Goal: Task Accomplishment & Management: Complete application form

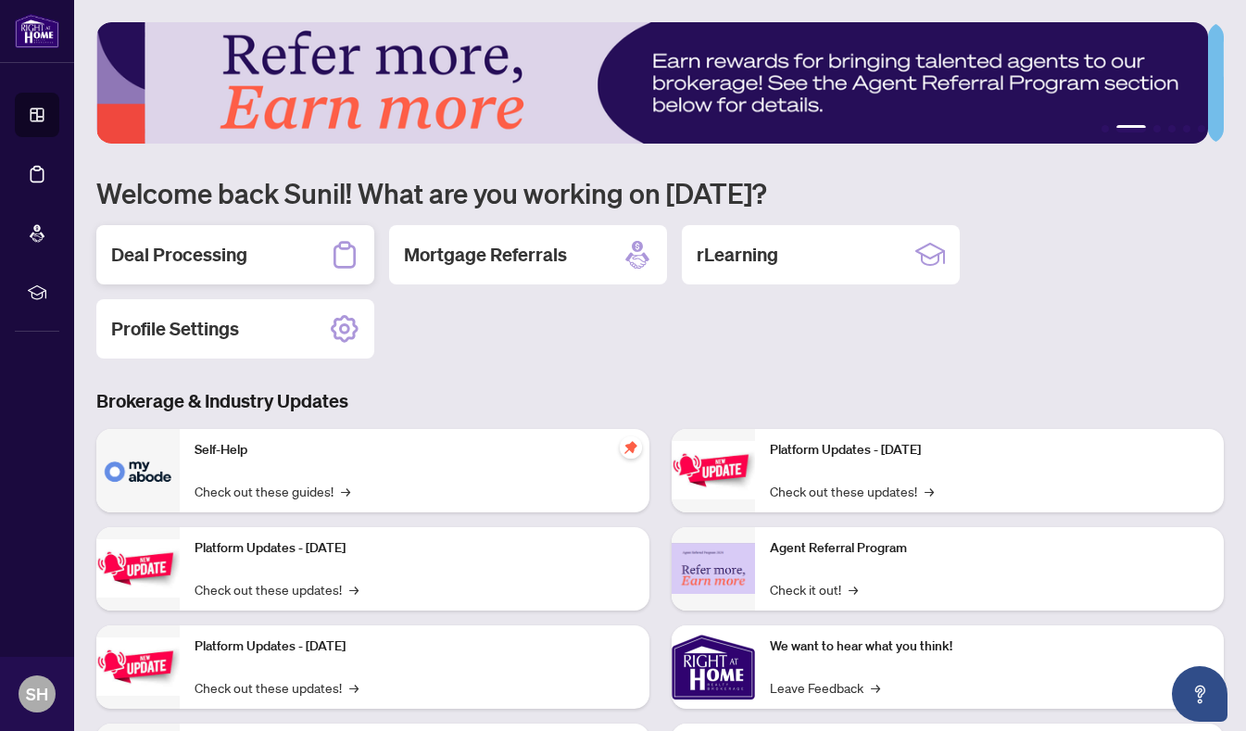
click at [258, 247] on div "Deal Processing" at bounding box center [235, 254] width 278 height 59
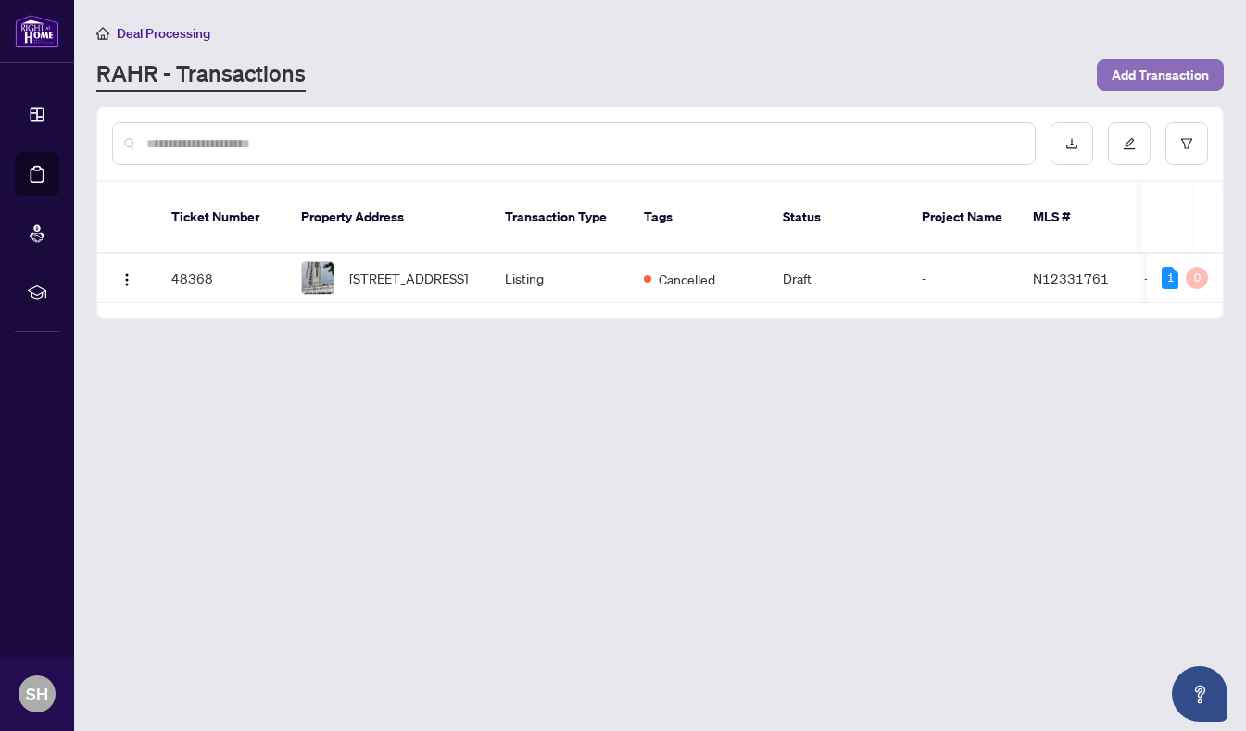
click at [1162, 69] on span "Add Transaction" at bounding box center [1160, 75] width 97 height 30
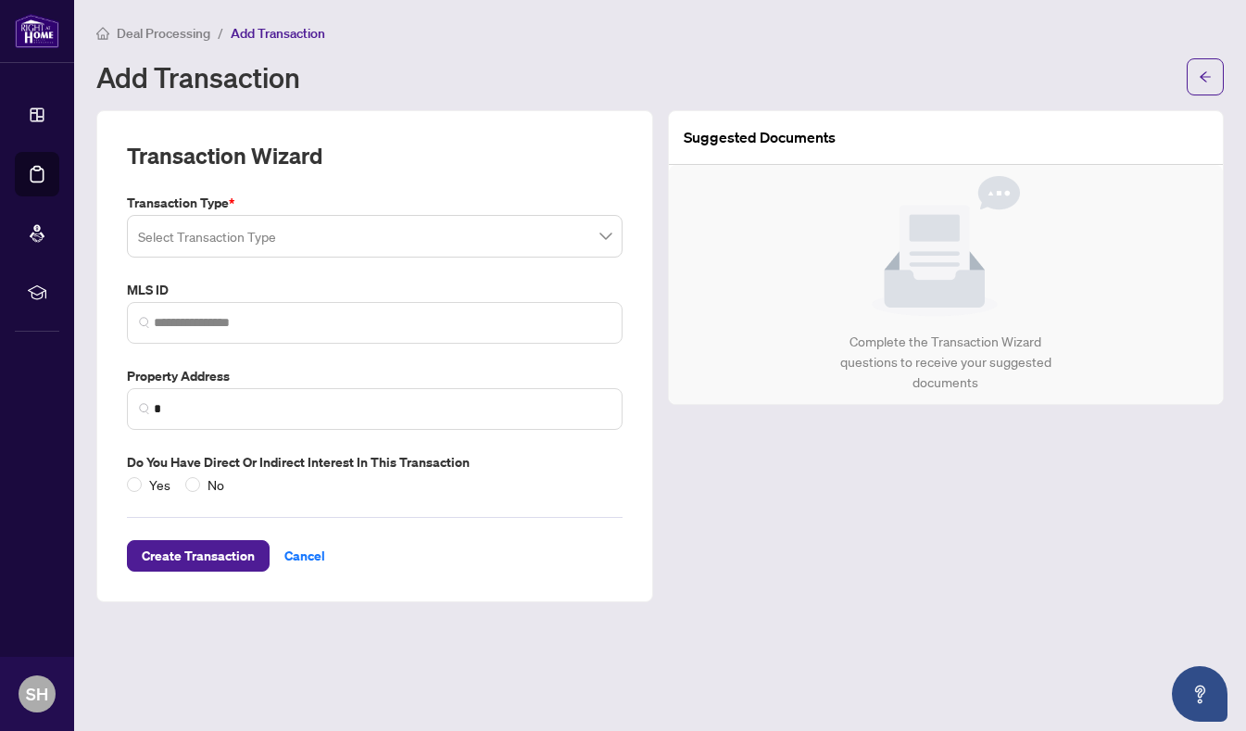
click at [606, 229] on span at bounding box center [374, 236] width 473 height 35
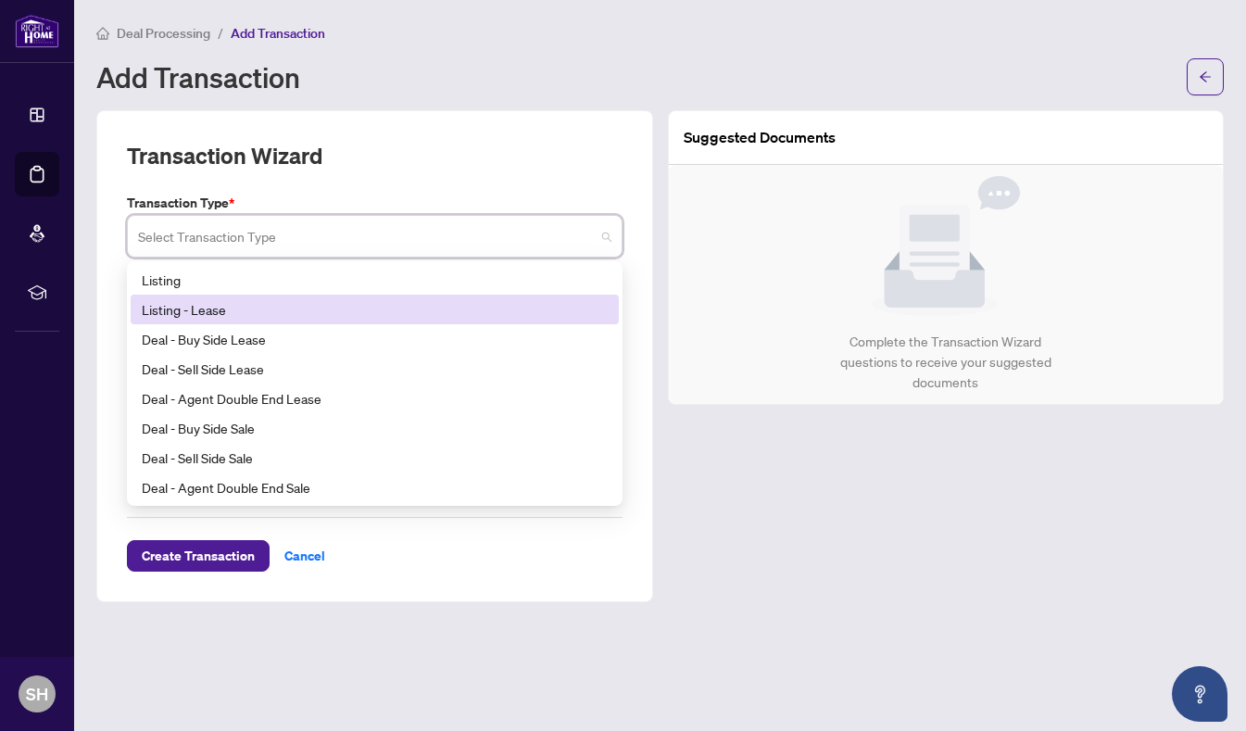
click at [161, 310] on div "Listing - Lease" at bounding box center [375, 309] width 466 height 20
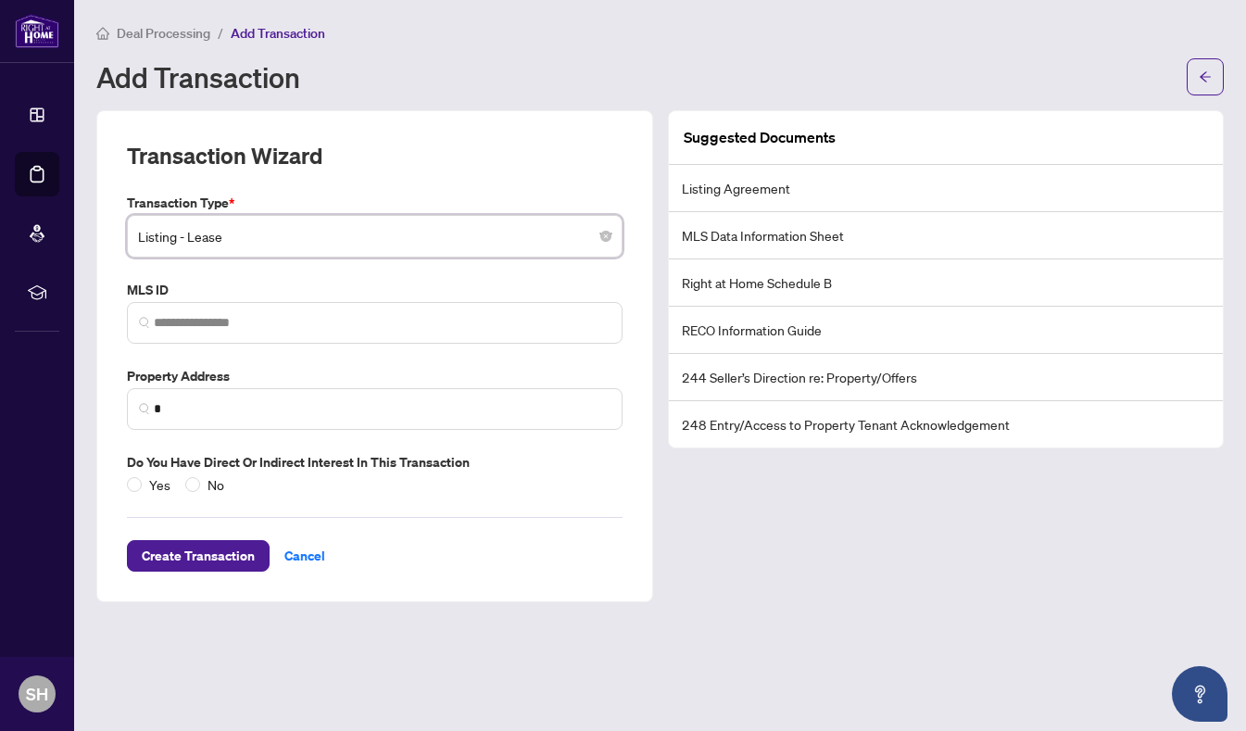
click at [547, 224] on span "Listing - Lease" at bounding box center [374, 236] width 473 height 35
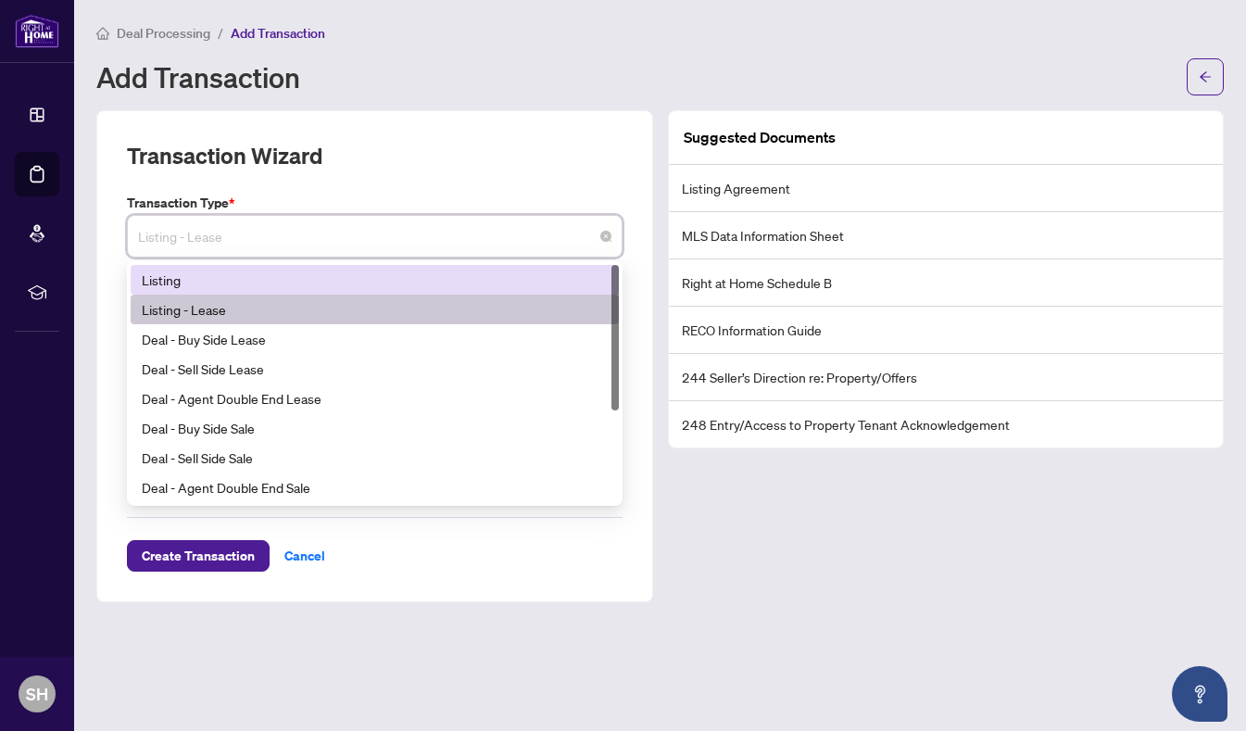
click at [175, 277] on div "Listing" at bounding box center [375, 280] width 466 height 20
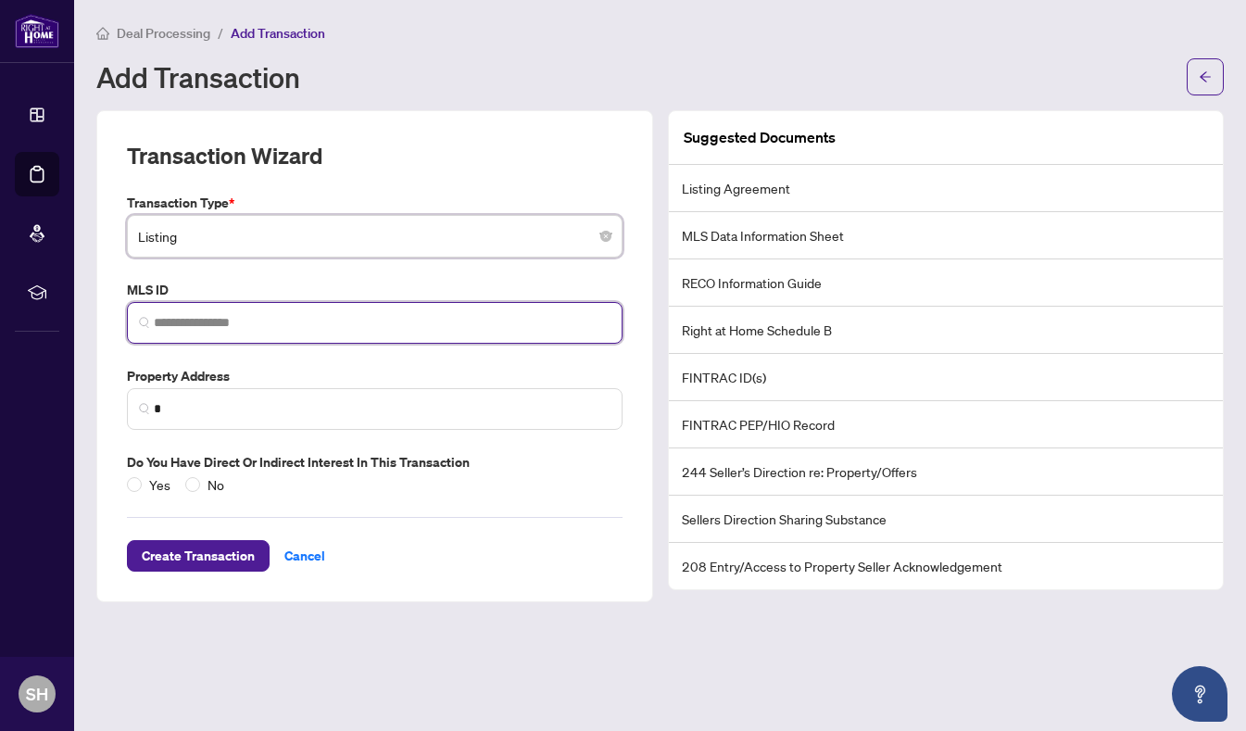
click at [395, 321] on input "search" at bounding box center [382, 322] width 457 height 19
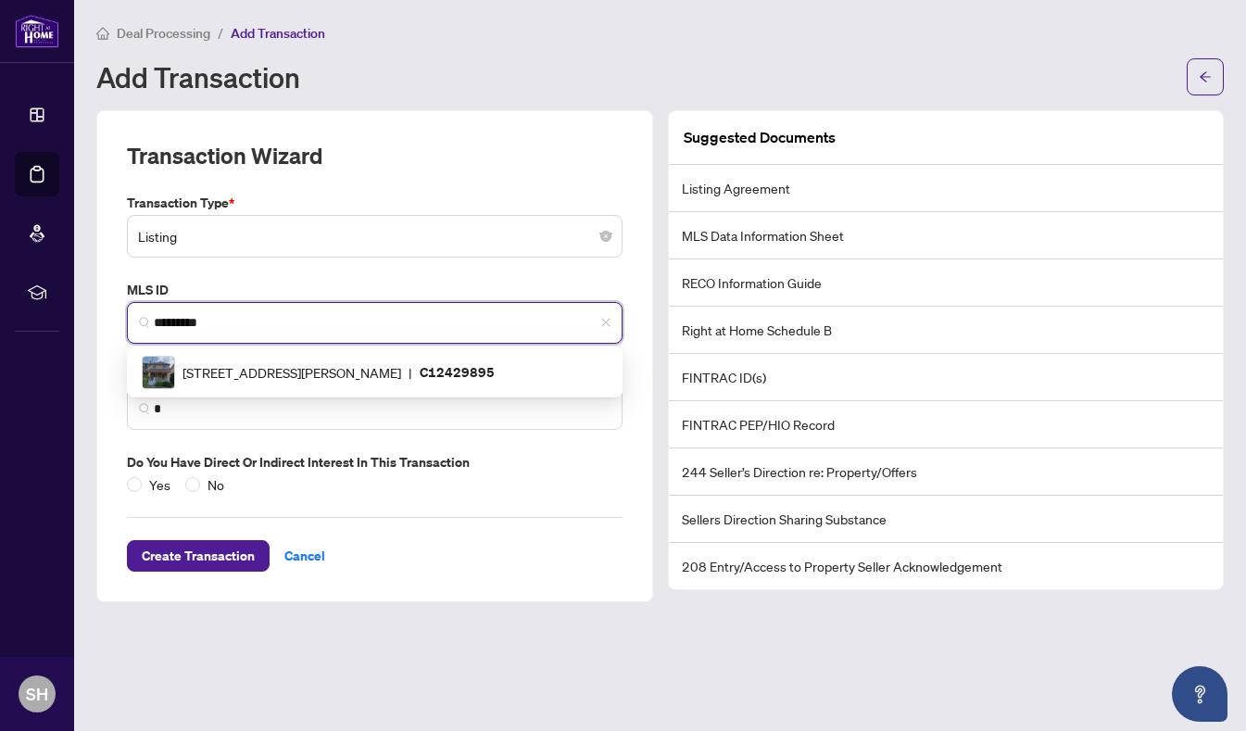
type input "*********"
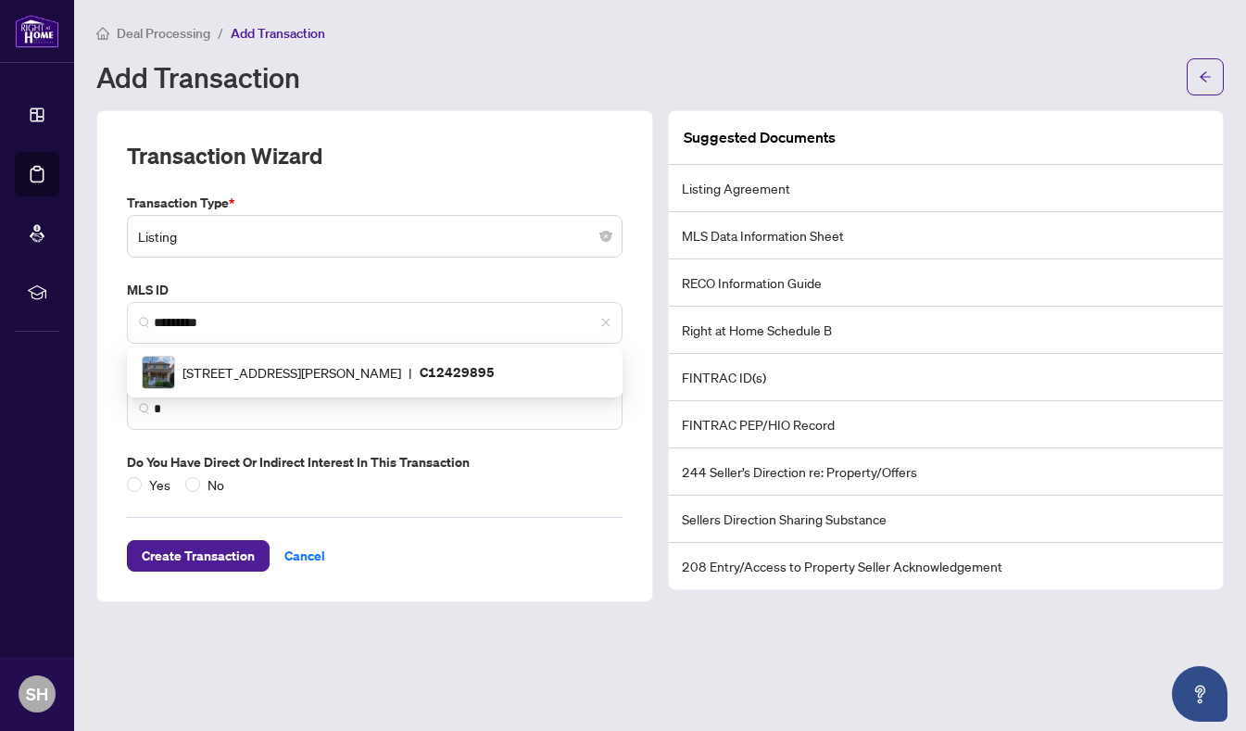
click at [482, 371] on label "Property Address" at bounding box center [375, 376] width 496 height 20
click at [472, 369] on label "Property Address" at bounding box center [375, 376] width 496 height 20
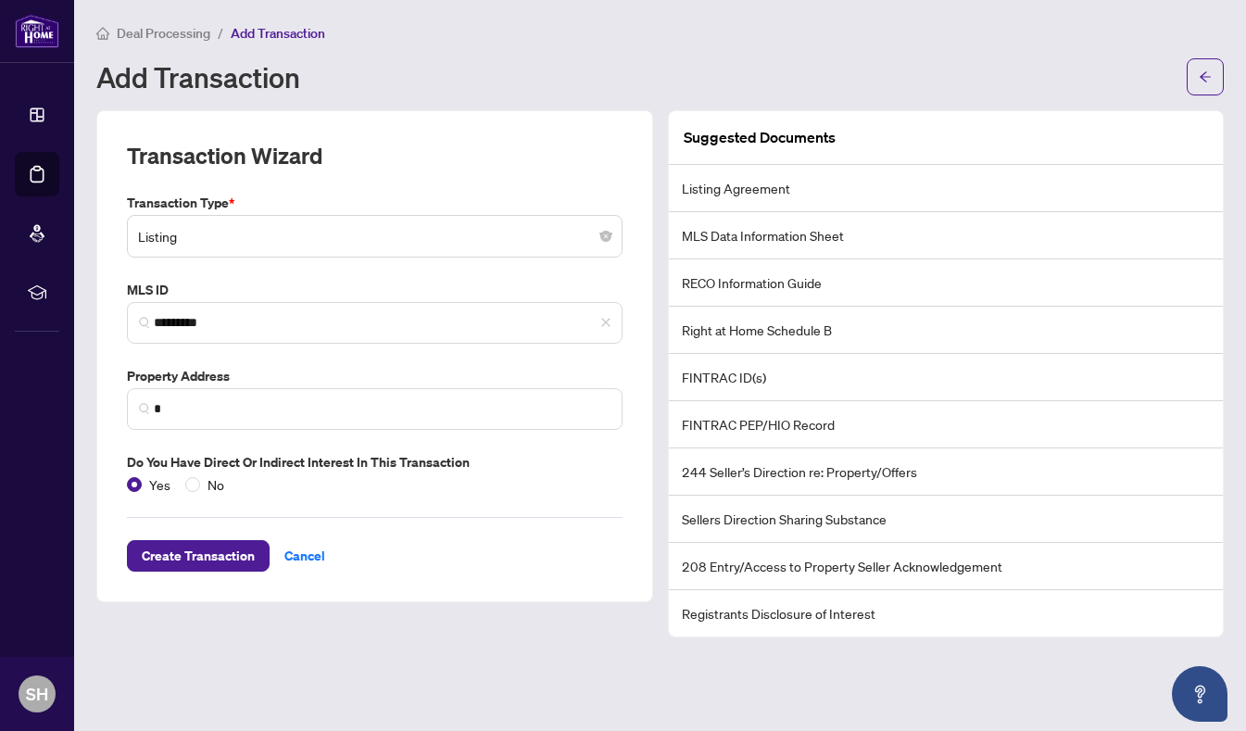
click at [780, 183] on li "Listing Agreement" at bounding box center [946, 188] width 555 height 47
click at [843, 189] on li "Listing Agreement" at bounding box center [946, 188] width 555 height 47
click at [199, 550] on span "Create Transaction" at bounding box center [198, 556] width 113 height 30
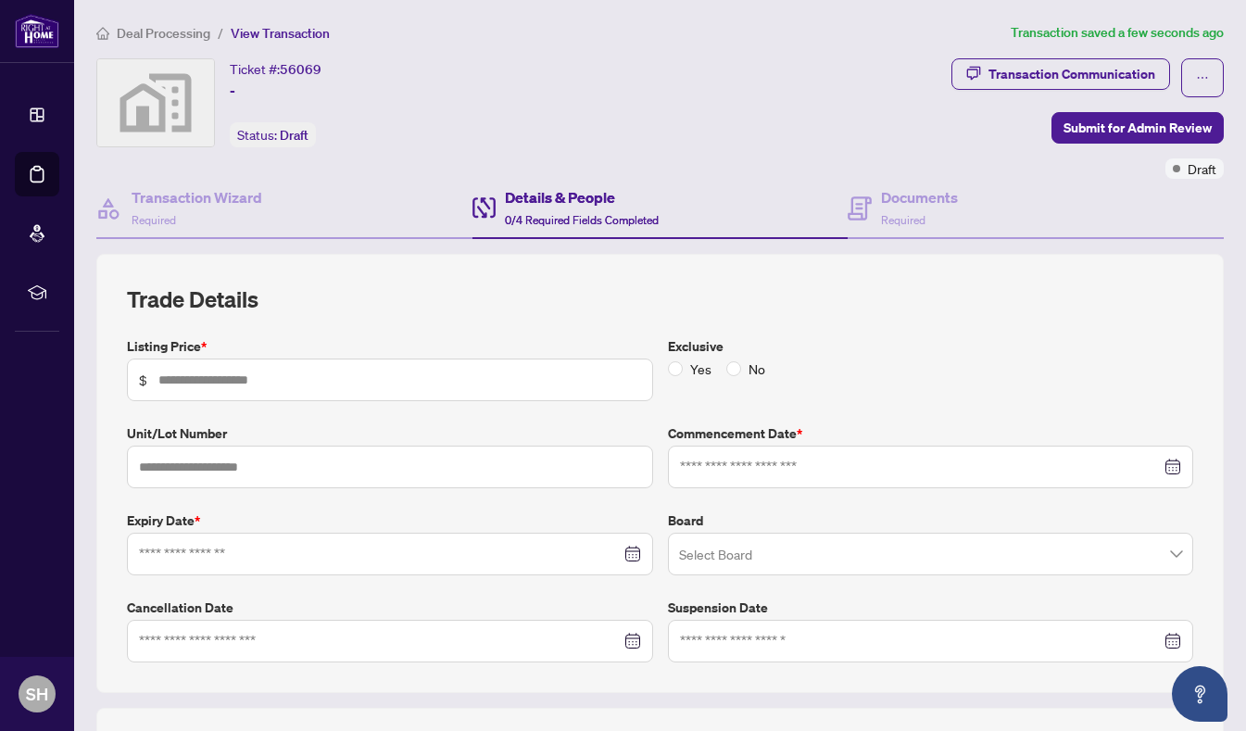
click at [325, 374] on input "text" at bounding box center [399, 380] width 483 height 20
click at [306, 386] on input "text" at bounding box center [399, 380] width 483 height 20
click at [161, 375] on input "text" at bounding box center [399, 380] width 483 height 20
click at [155, 387] on span "$" at bounding box center [390, 379] width 526 height 43
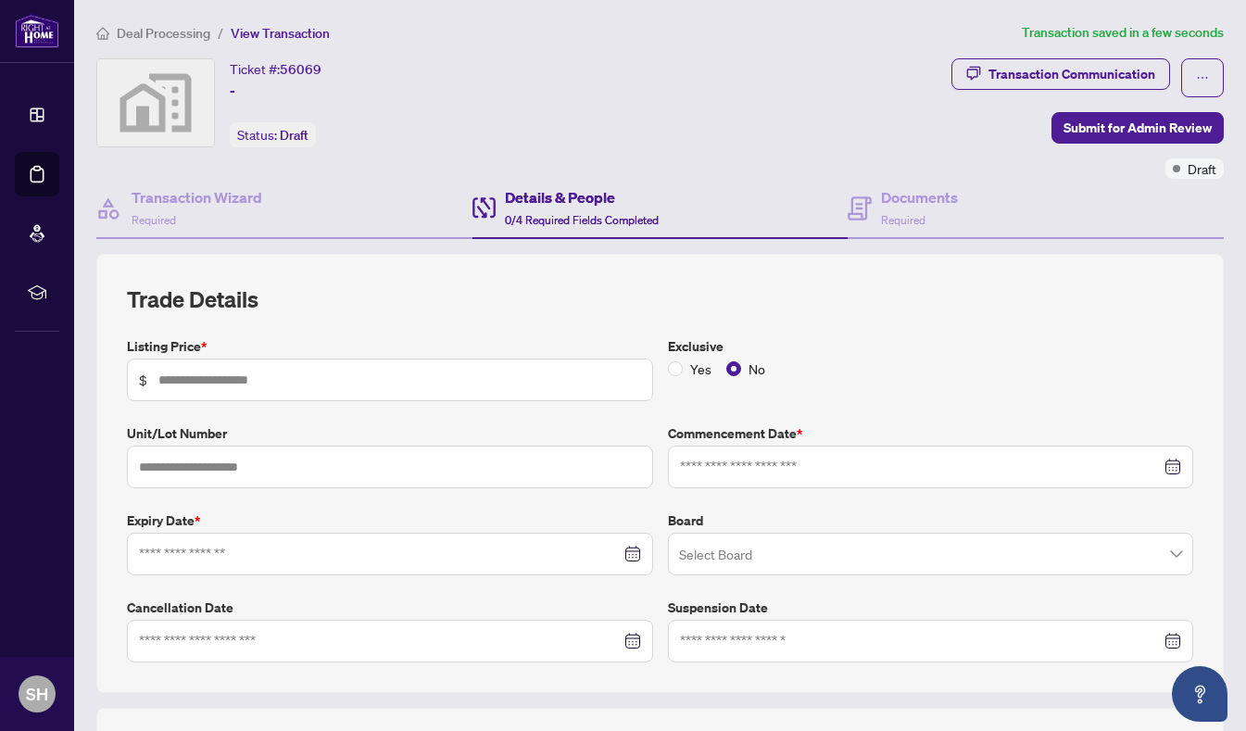
click at [270, 379] on input "text" at bounding box center [399, 380] width 483 height 20
click at [346, 372] on input "text" at bounding box center [399, 380] width 483 height 20
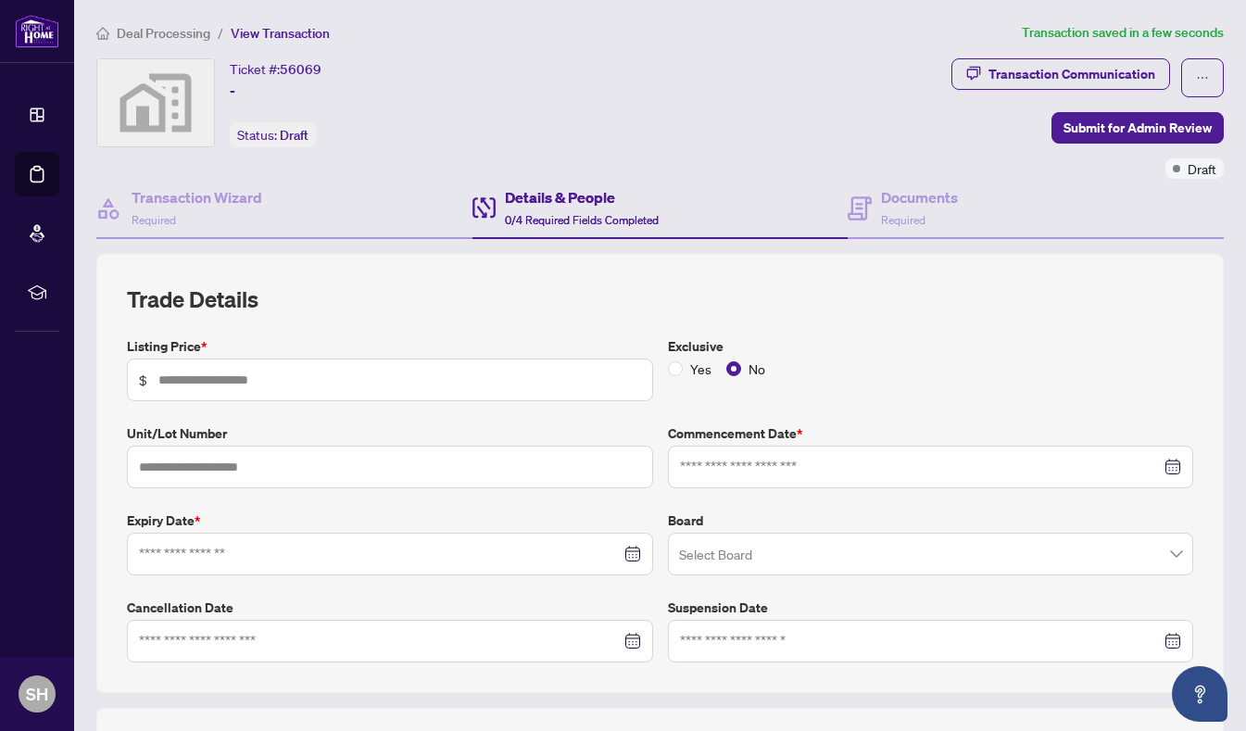
drag, startPoint x: 342, startPoint y: 373, endPoint x: 170, endPoint y: 379, distance: 171.5
click at [170, 379] on input "text" at bounding box center [399, 380] width 483 height 20
click at [132, 374] on span "$" at bounding box center [390, 379] width 526 height 43
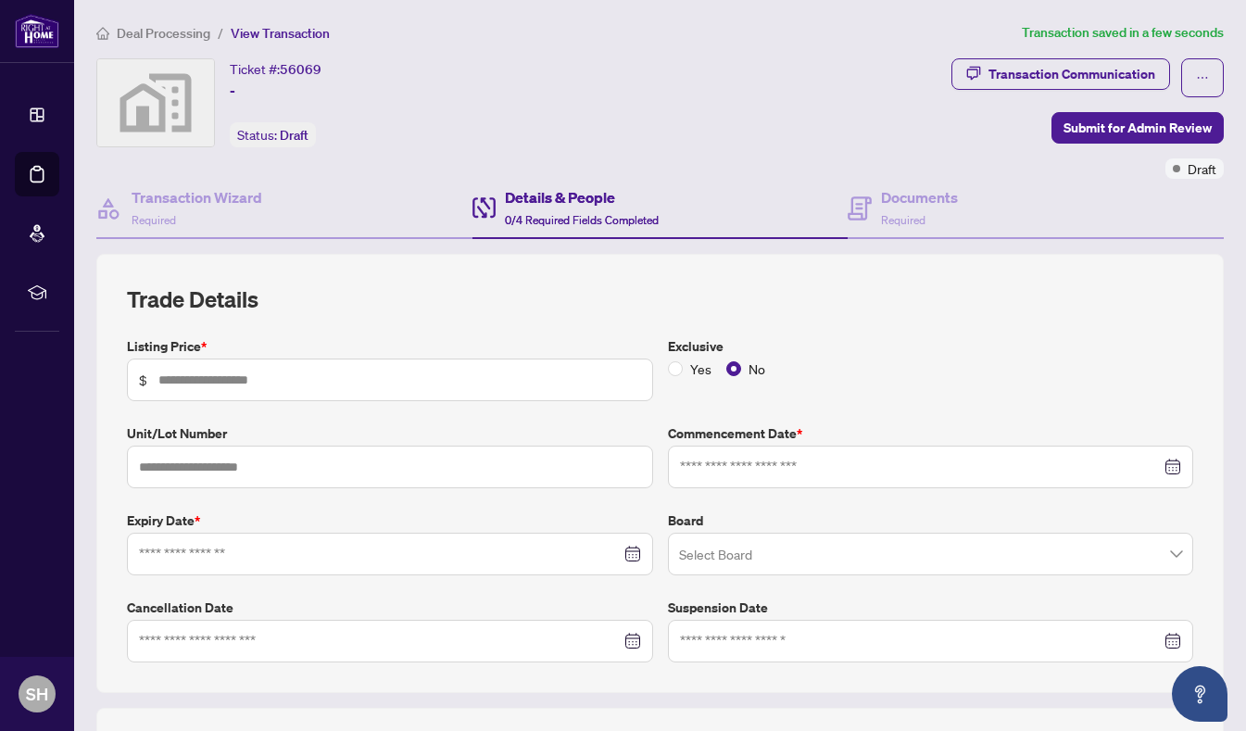
click at [846, 465] on input at bounding box center [921, 467] width 482 height 20
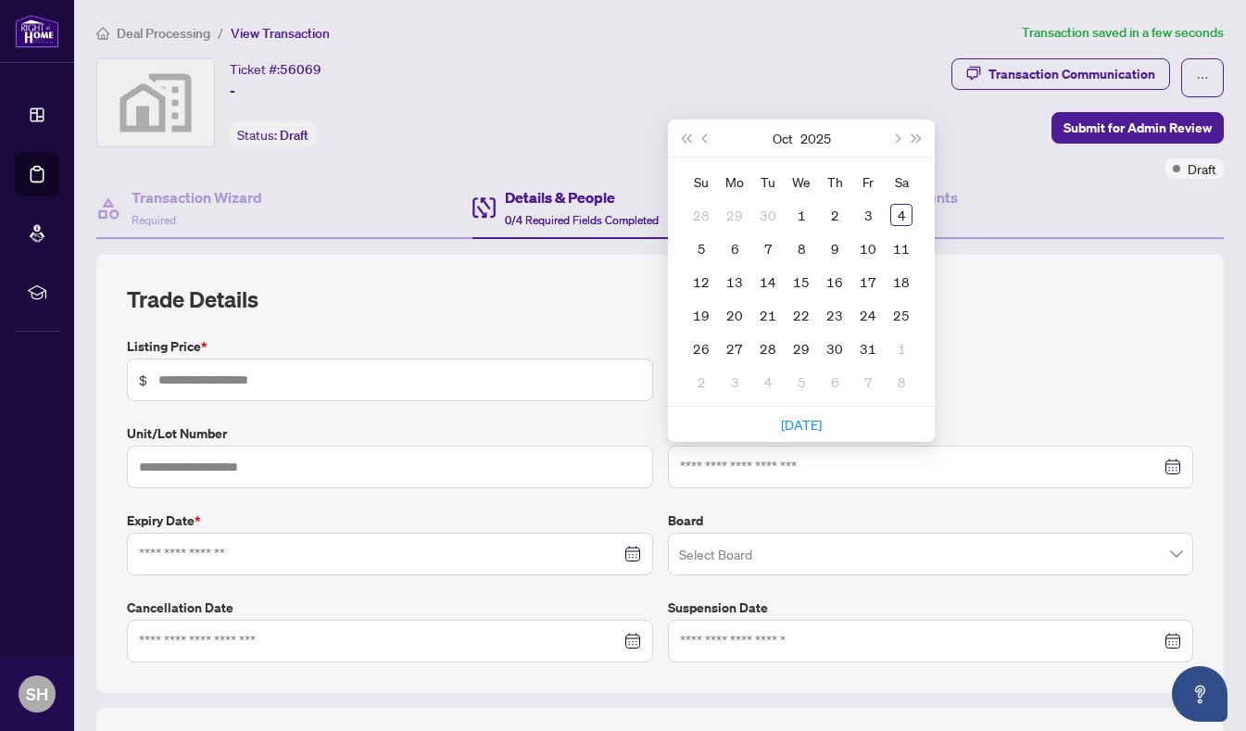
click at [1160, 464] on div at bounding box center [931, 467] width 502 height 20
type input "**********"
click at [700, 142] on button "Previous month (PageUp)" at bounding box center [706, 137] width 20 height 37
type input "**********"
click at [859, 309] on div "26" at bounding box center [868, 315] width 22 height 22
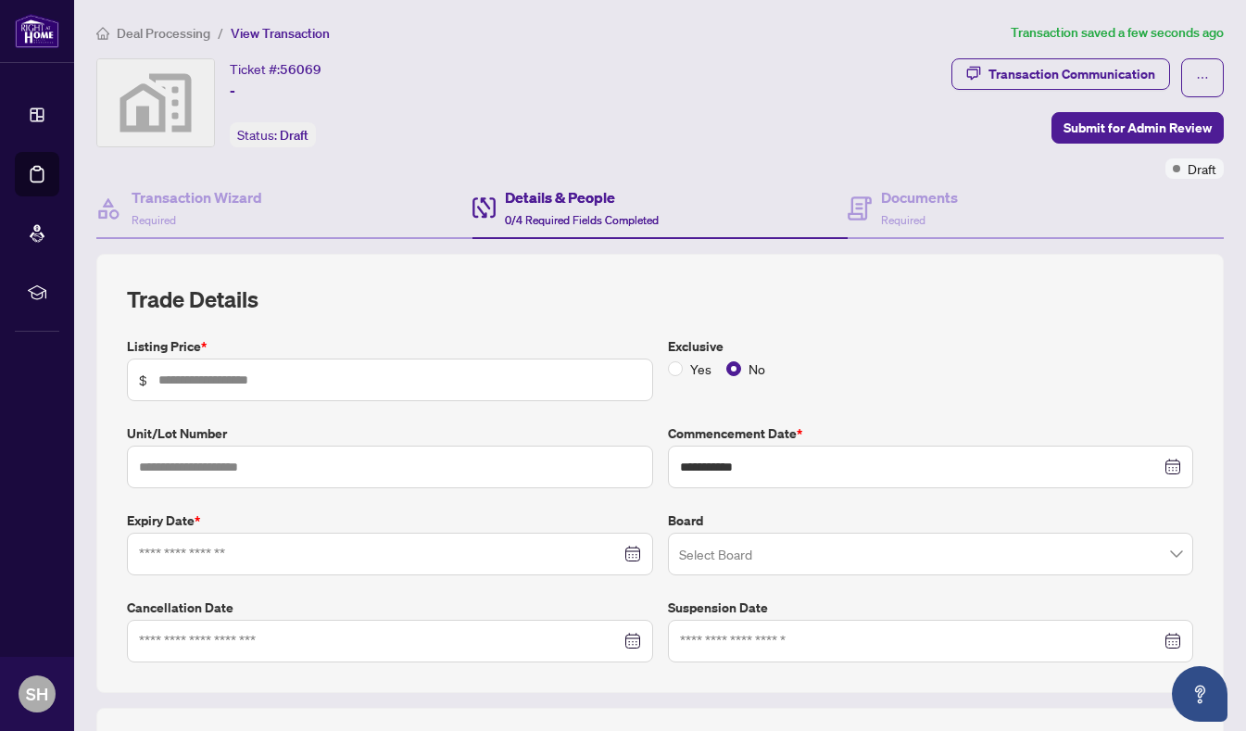
click at [1160, 555] on span at bounding box center [931, 553] width 504 height 35
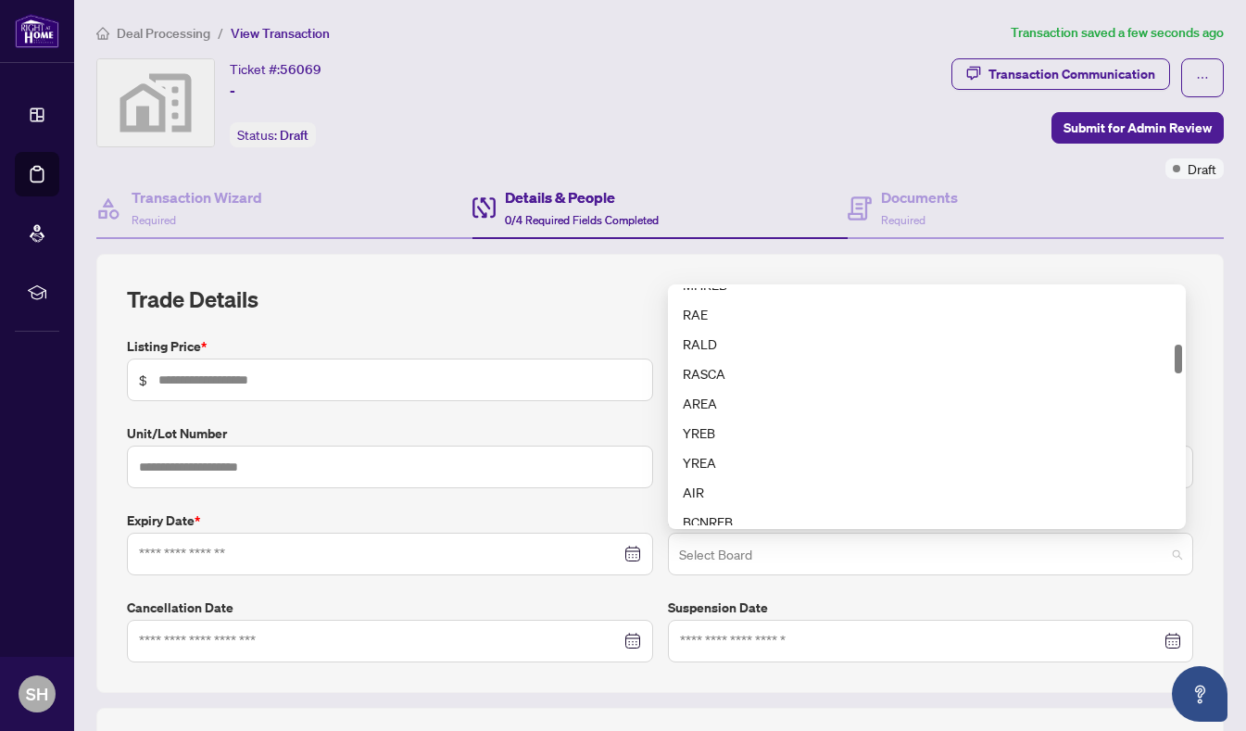
scroll to position [834, 0]
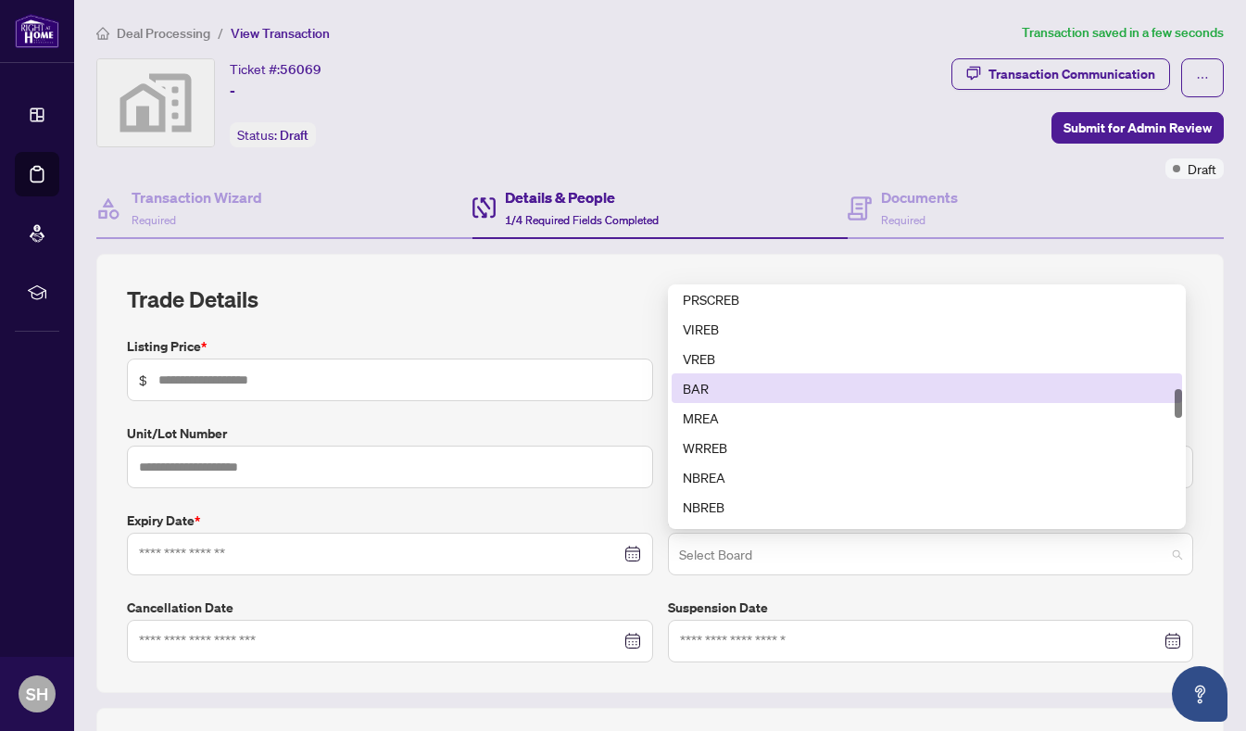
click at [1175, 302] on div at bounding box center [1178, 406] width 7 height 237
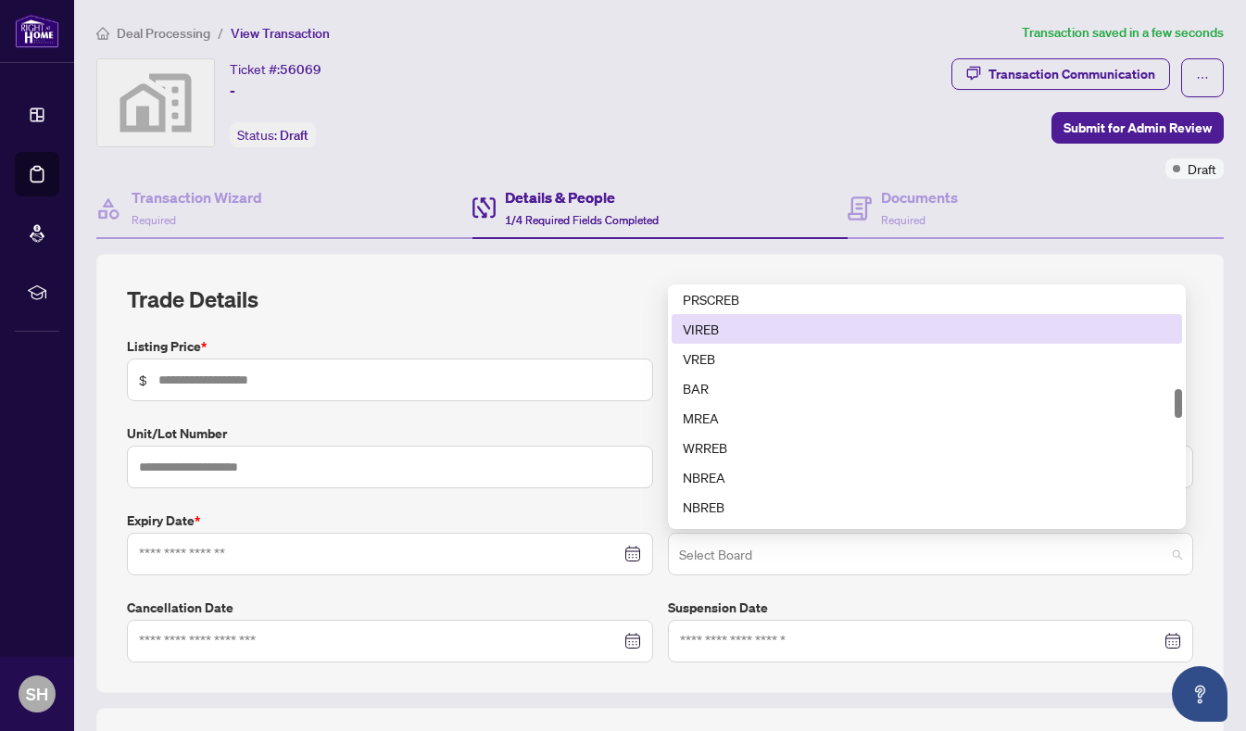
click at [1127, 319] on div "VIREB" at bounding box center [927, 329] width 488 height 20
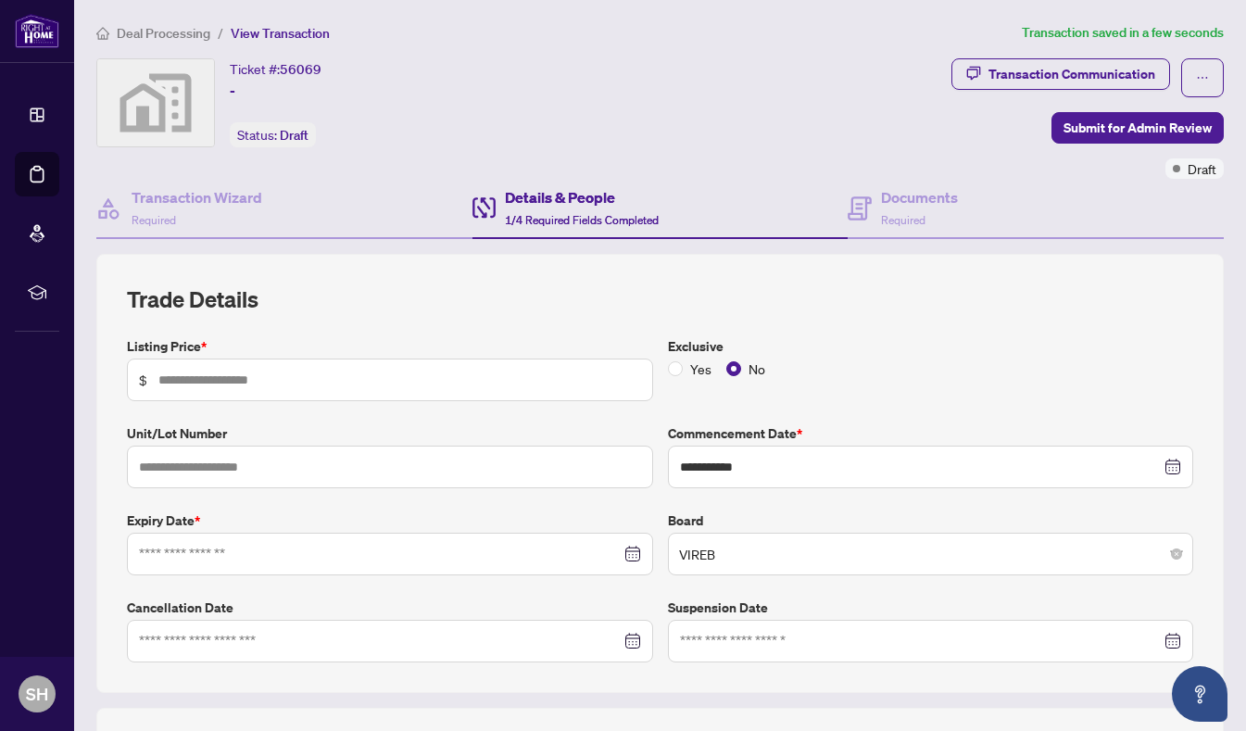
click at [738, 545] on span "VIREB" at bounding box center [931, 553] width 504 height 35
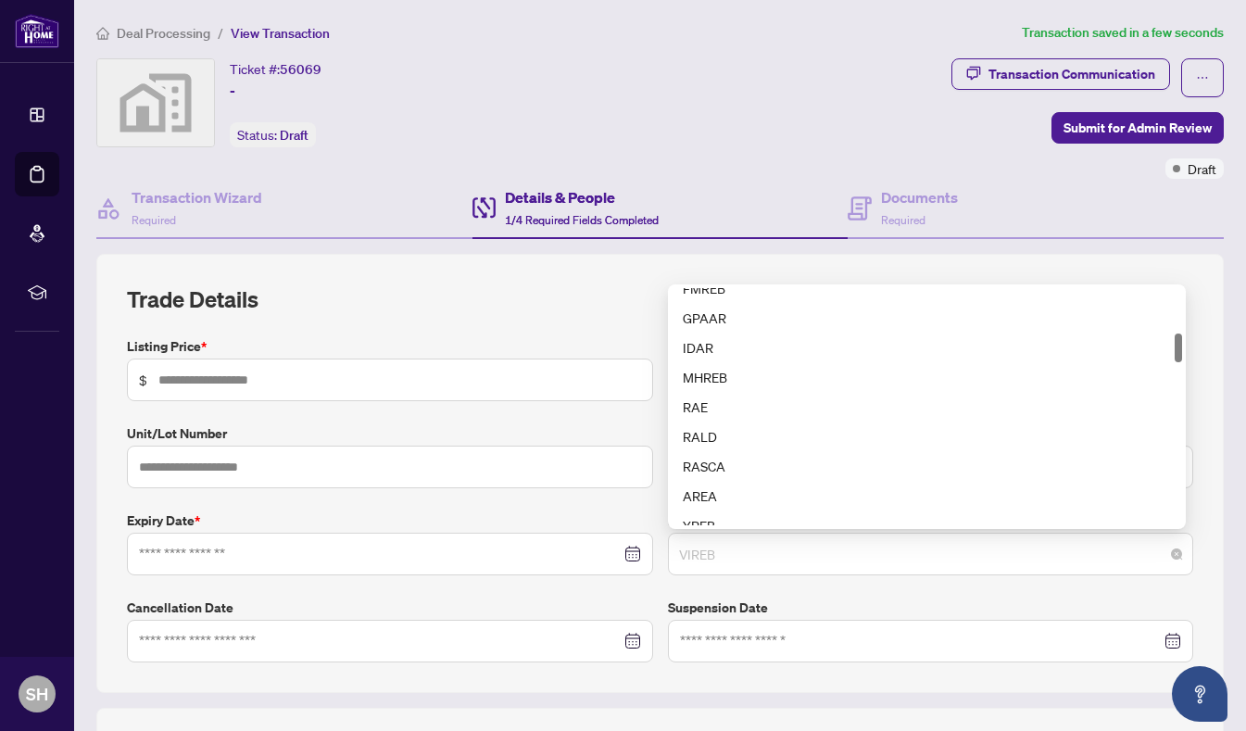
scroll to position [0, 0]
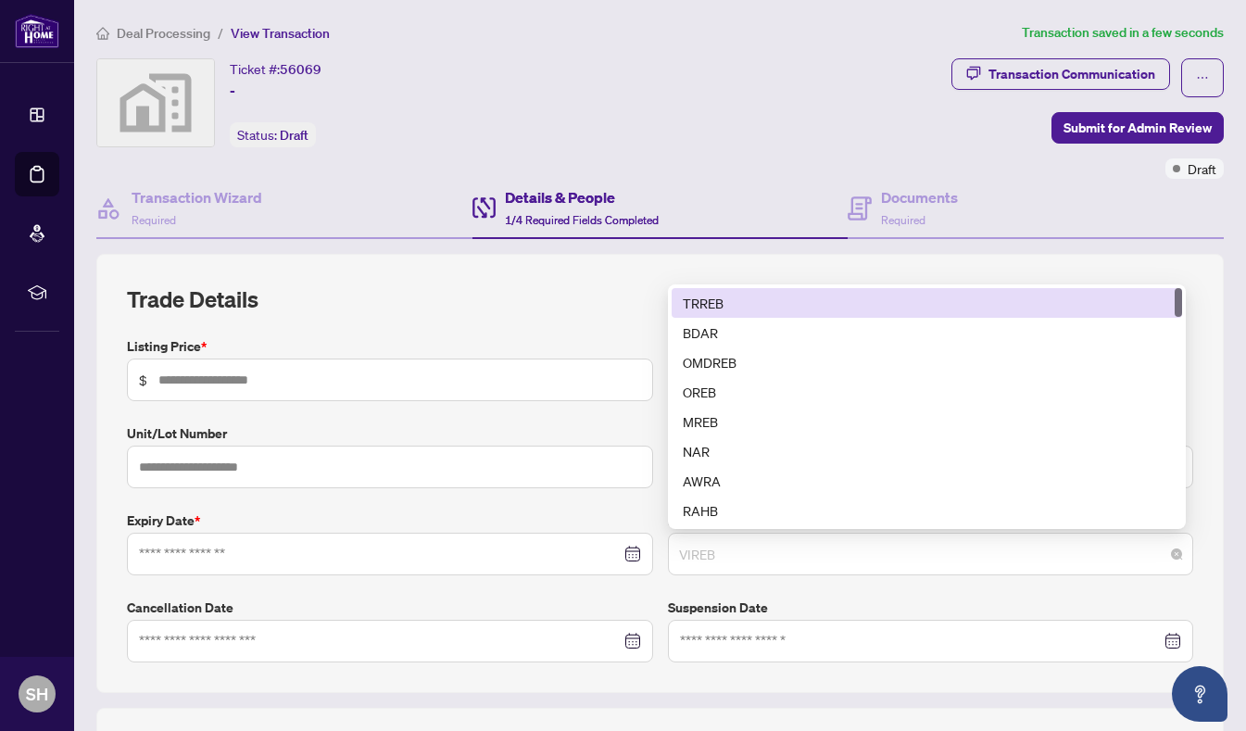
click at [711, 296] on div "TRREB" at bounding box center [927, 303] width 488 height 20
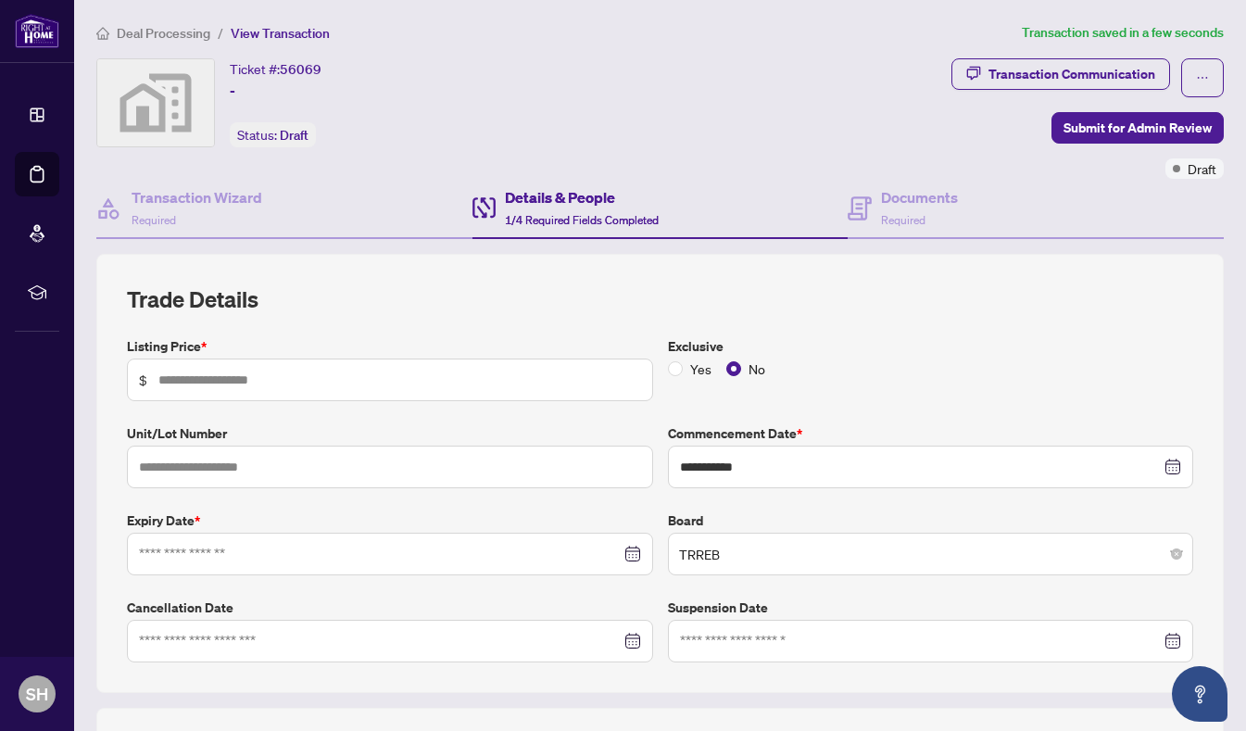
click at [623, 550] on div at bounding box center [390, 554] width 502 height 20
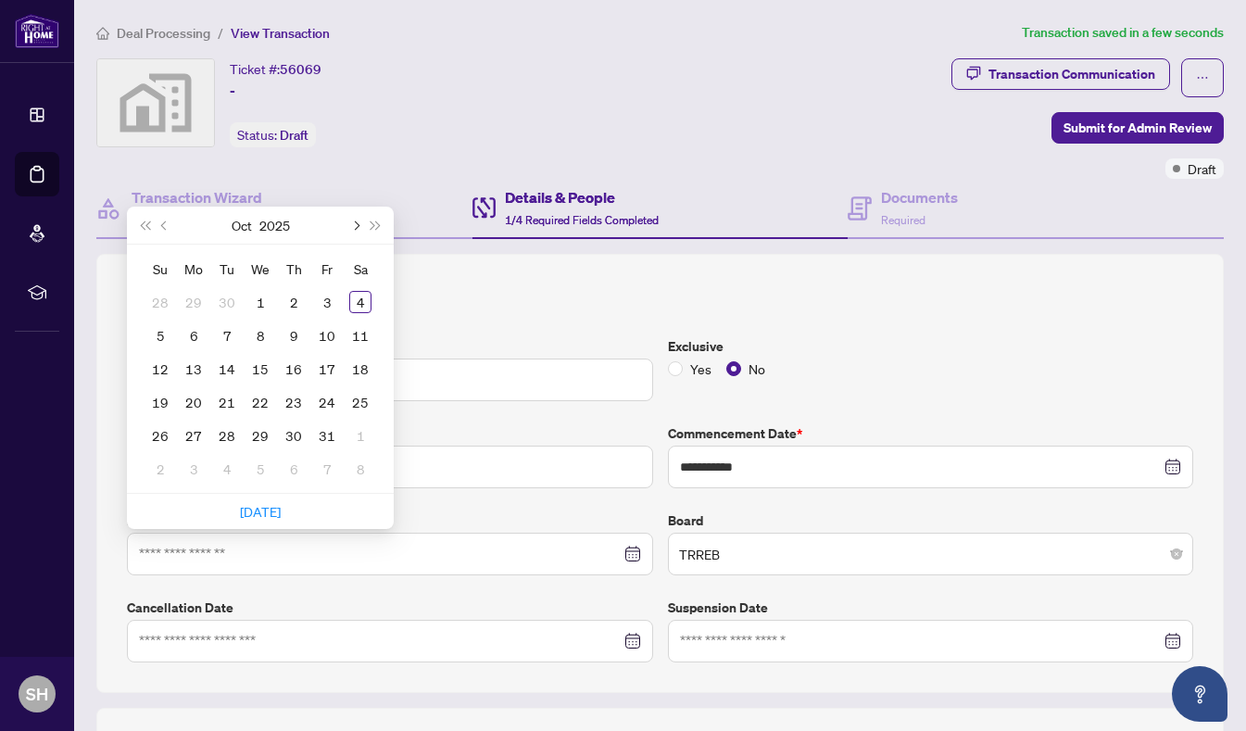
click at [358, 222] on span "Next month (PageDown)" at bounding box center [354, 224] width 9 height 9
type input "**********"
click at [325, 433] on div "28" at bounding box center [327, 435] width 22 height 22
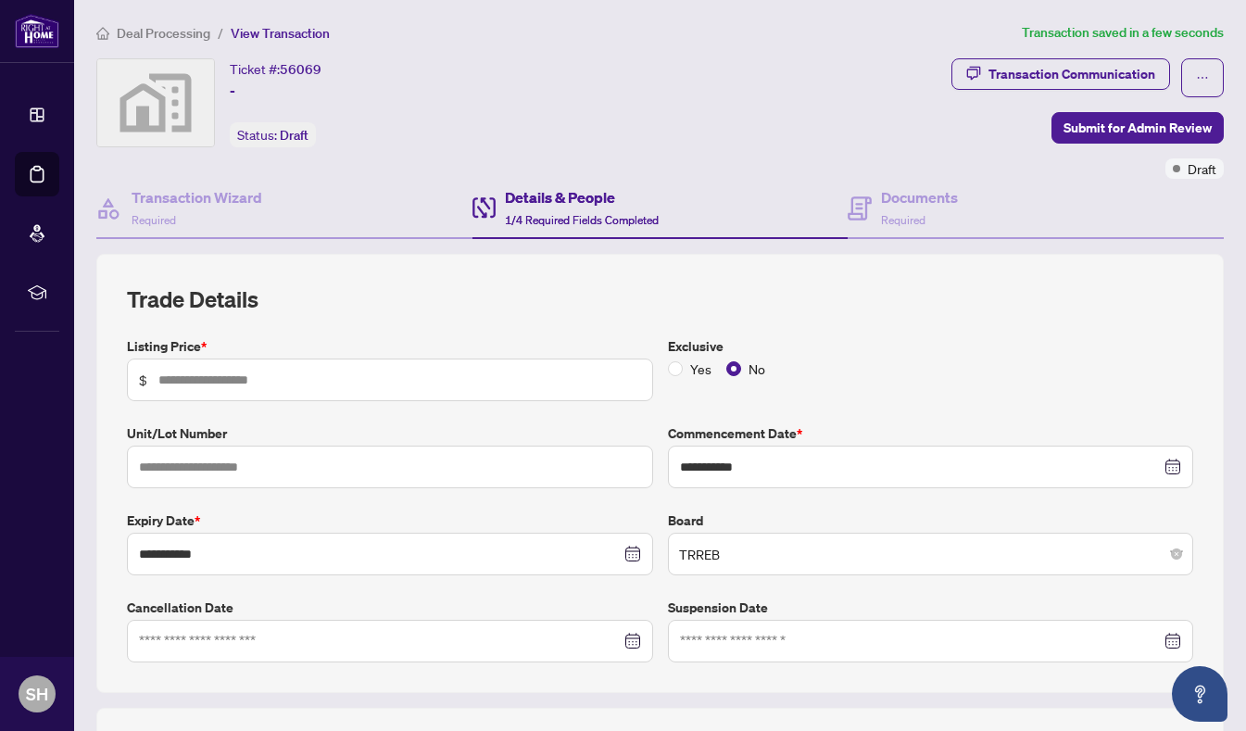
click at [312, 372] on input "text" at bounding box center [399, 380] width 483 height 20
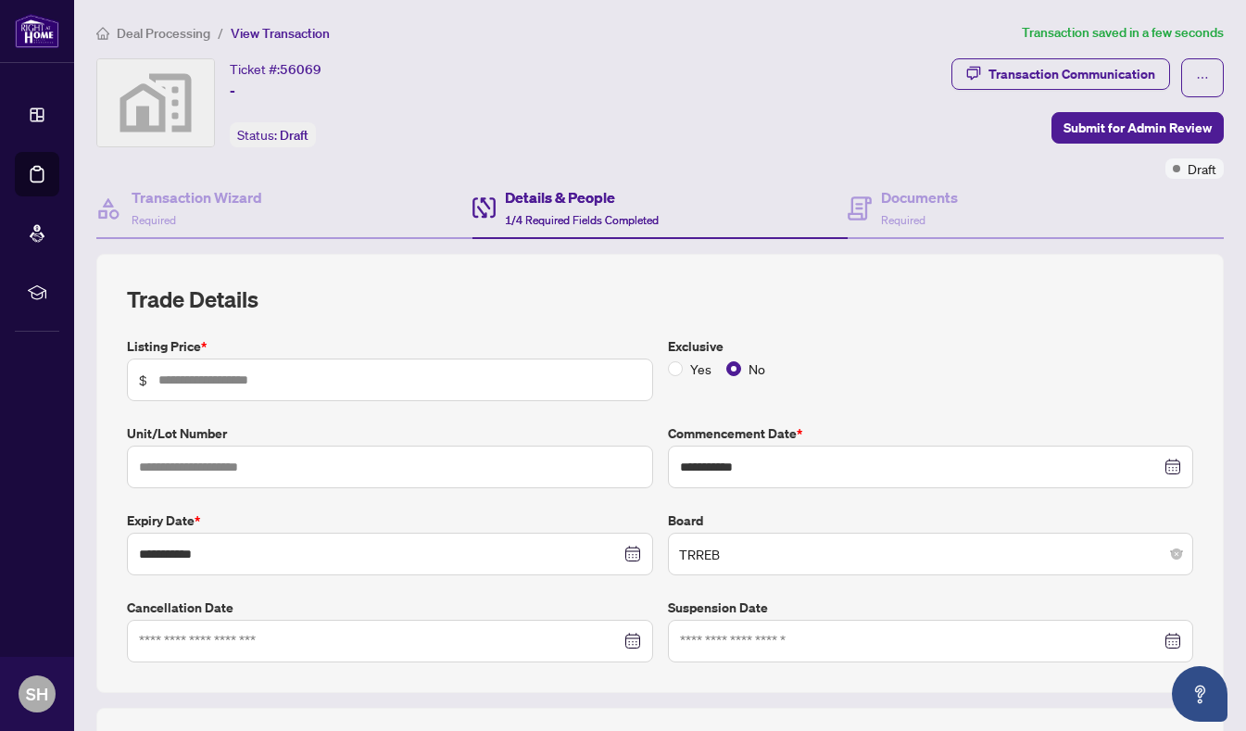
drag, startPoint x: 290, startPoint y: 373, endPoint x: 173, endPoint y: 366, distance: 117.0
click at [173, 366] on span "$" at bounding box center [390, 379] width 526 height 43
click at [162, 343] on label "Listing Price *" at bounding box center [390, 346] width 526 height 20
click at [147, 380] on span "$" at bounding box center [390, 379] width 526 height 43
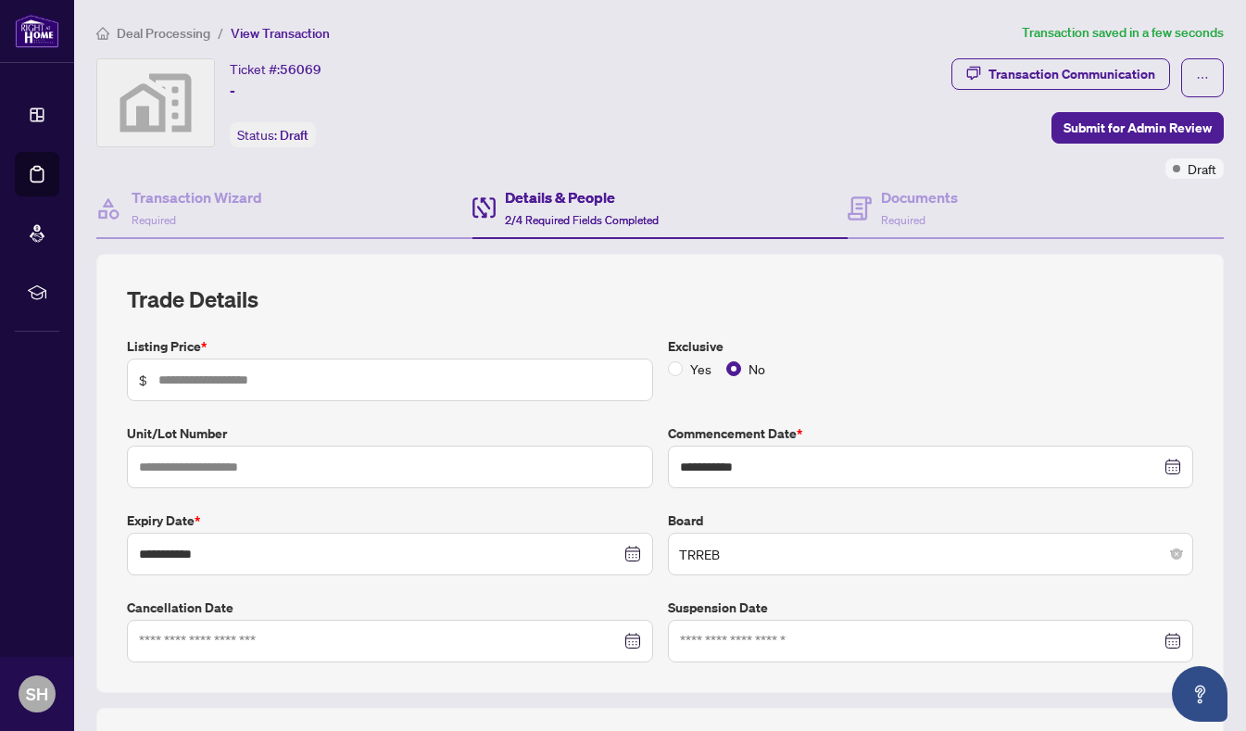
click at [147, 380] on span "$" at bounding box center [390, 379] width 526 height 43
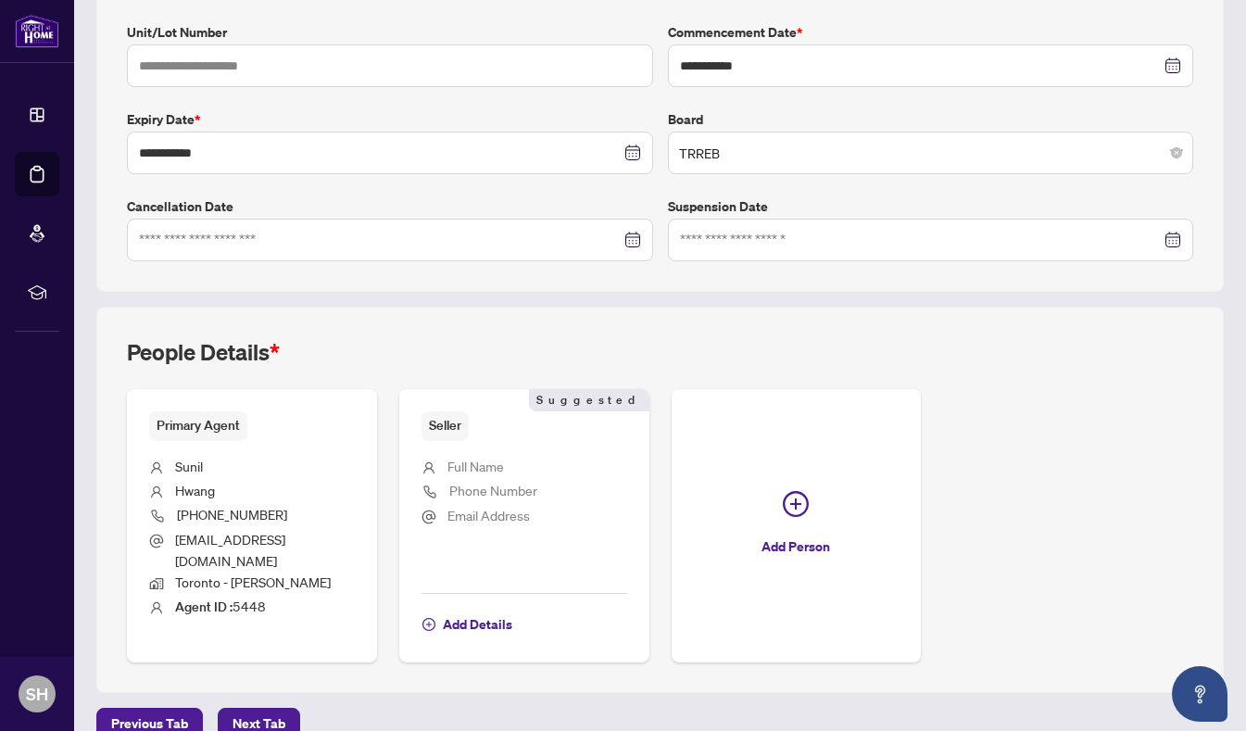
scroll to position [401, 0]
click at [546, 463] on li "Full Name" at bounding box center [524, 468] width 206 height 24
click at [481, 463] on span "Full Name" at bounding box center [475, 466] width 57 height 17
click at [481, 462] on span "Full Name" at bounding box center [475, 466] width 57 height 17
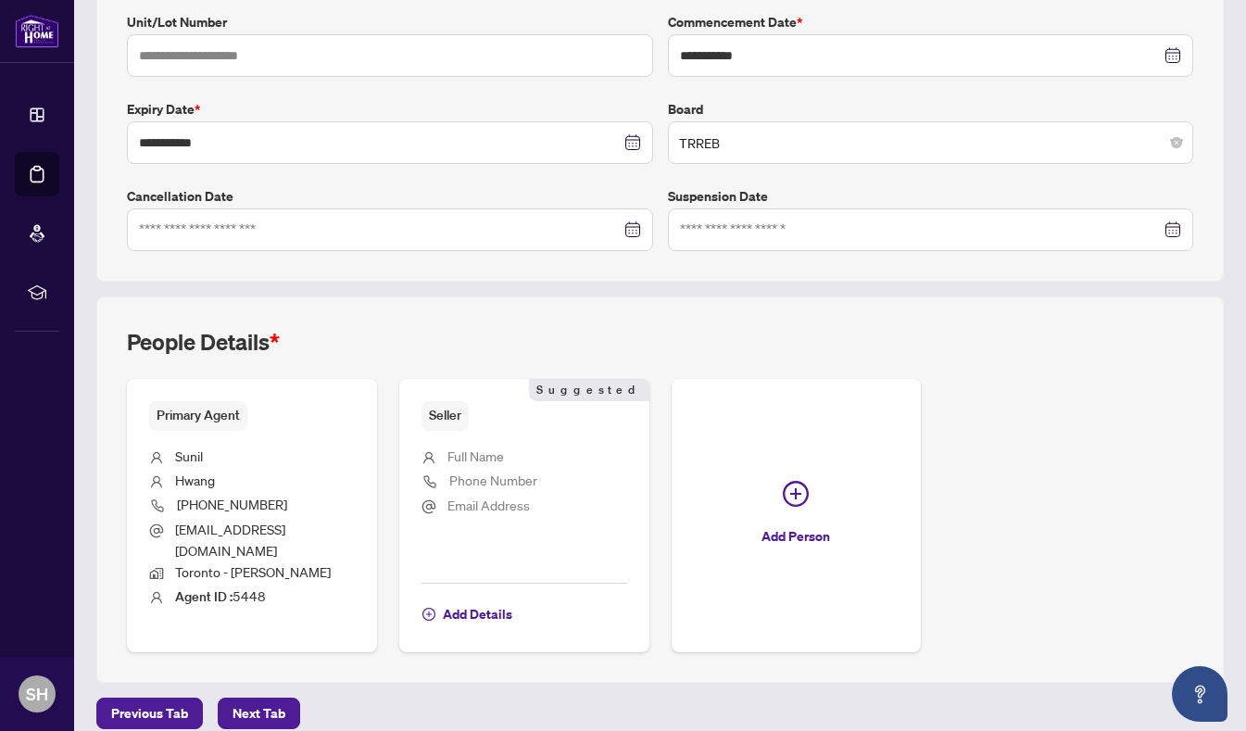
scroll to position [412, 0]
click at [472, 458] on span "Full Name" at bounding box center [475, 454] width 57 height 17
click at [482, 598] on span "Add Details" at bounding box center [477, 613] width 69 height 30
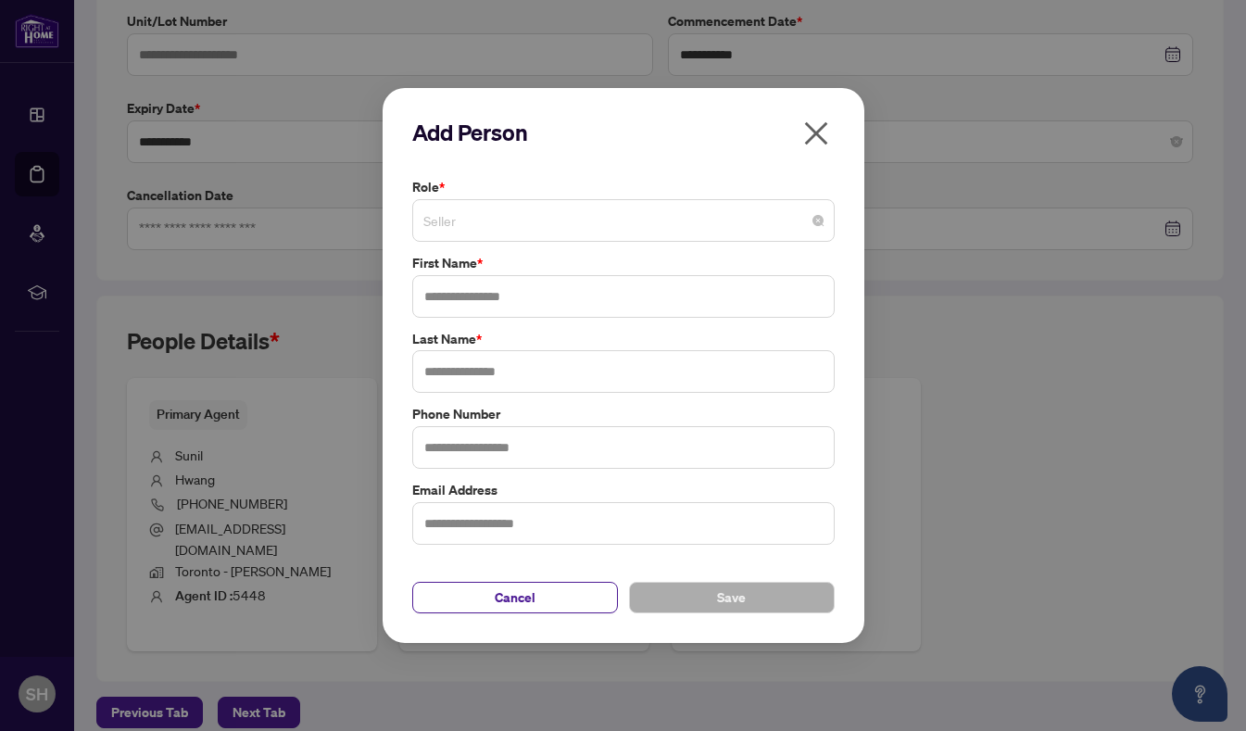
click at [517, 209] on span "Seller" at bounding box center [623, 220] width 400 height 35
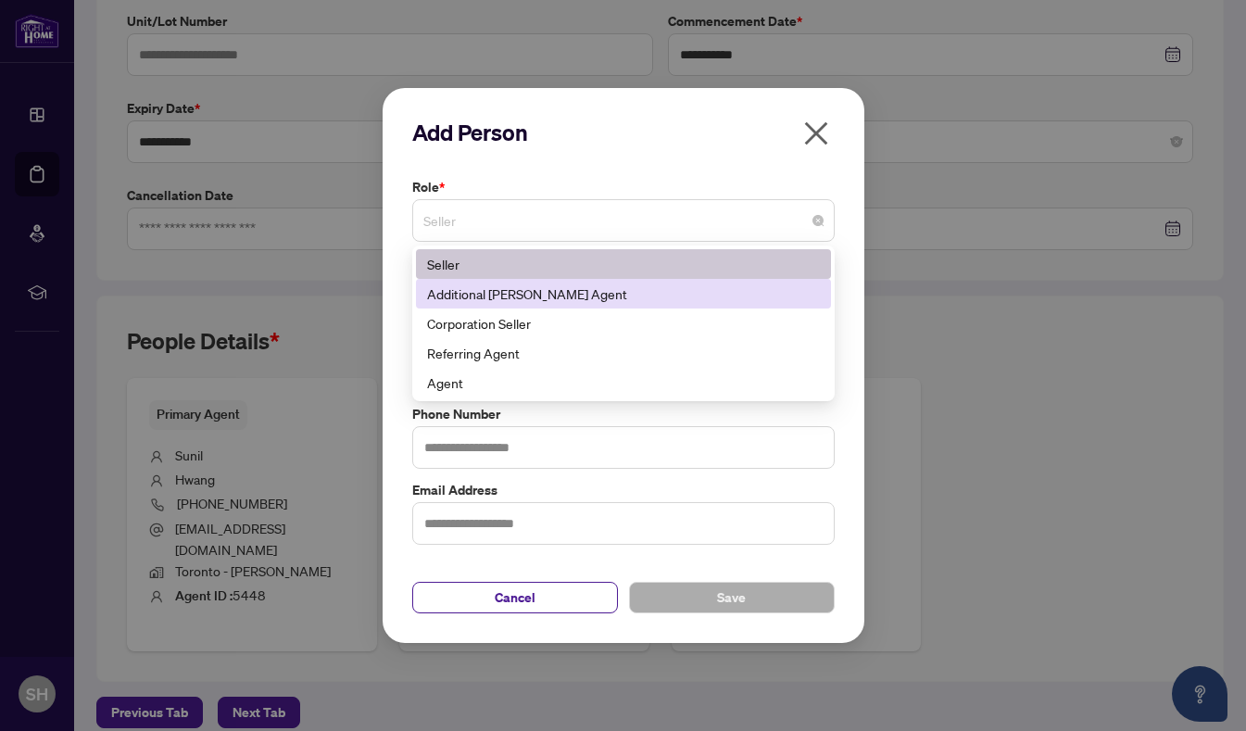
click at [472, 279] on div "Additional [PERSON_NAME] Agent" at bounding box center [623, 294] width 415 height 30
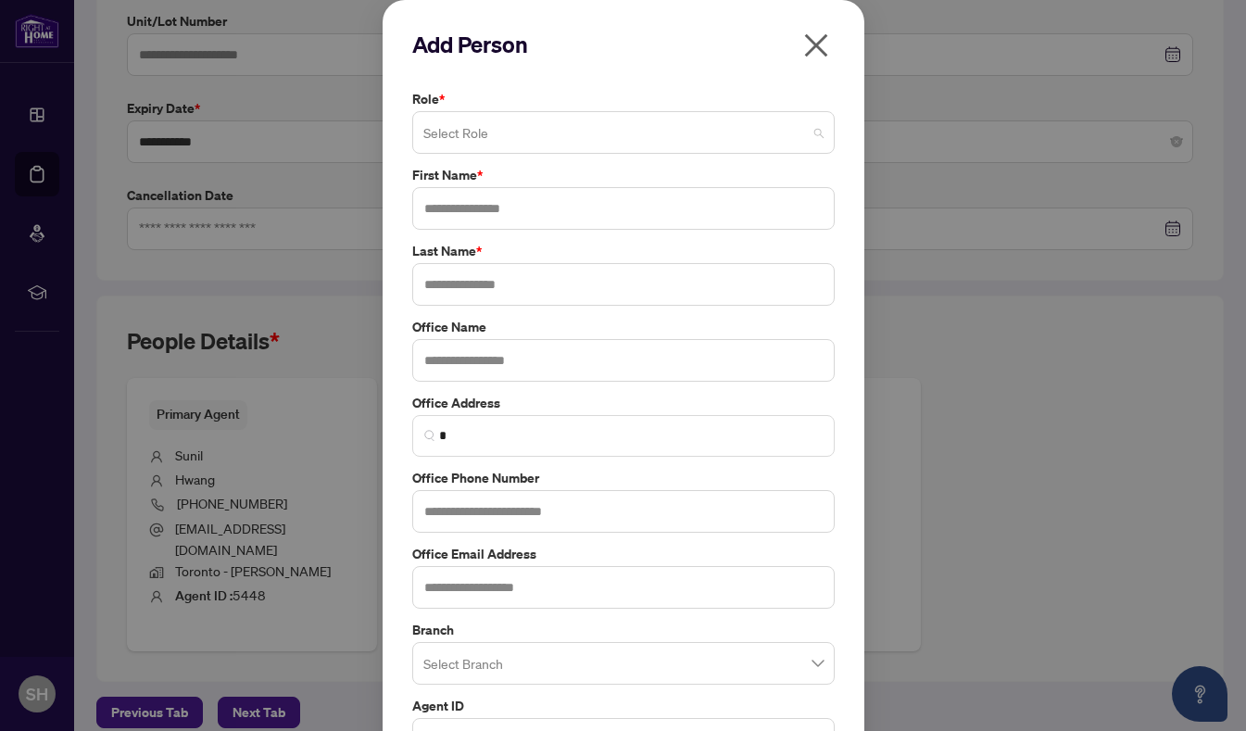
click at [809, 133] on span at bounding box center [623, 132] width 400 height 35
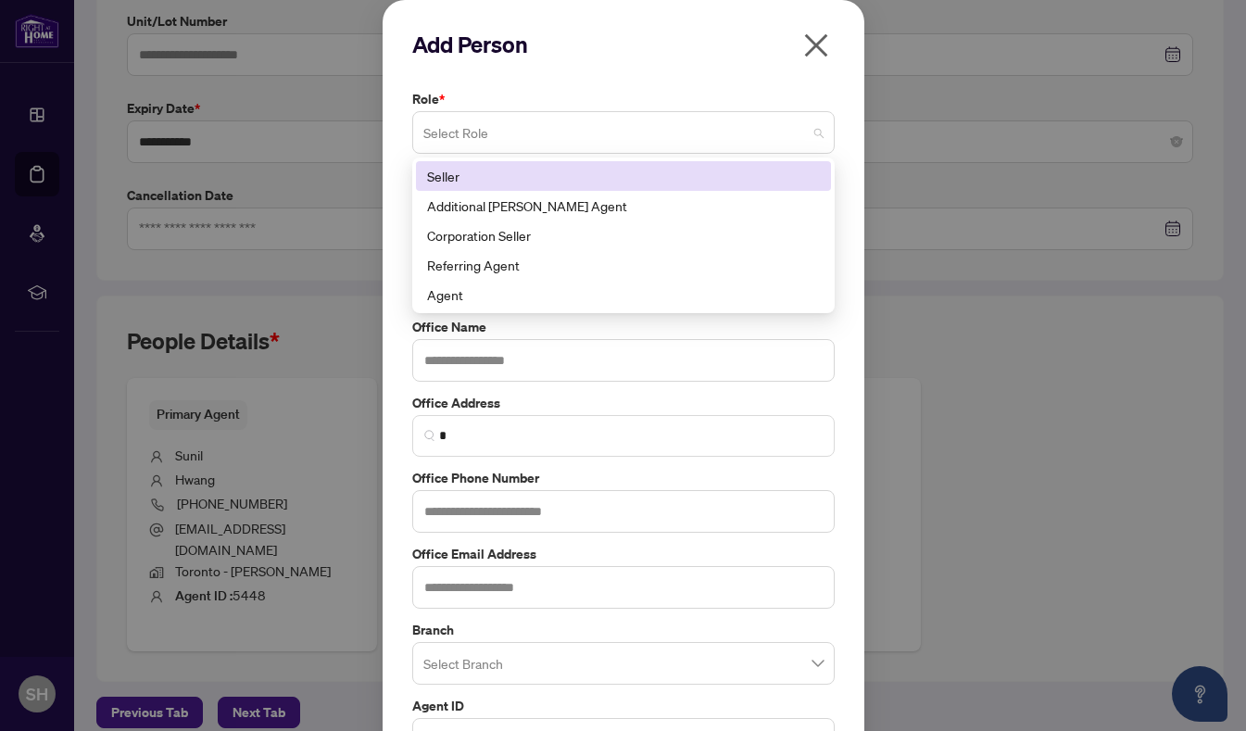
click at [458, 170] on div "Seller" at bounding box center [623, 176] width 393 height 20
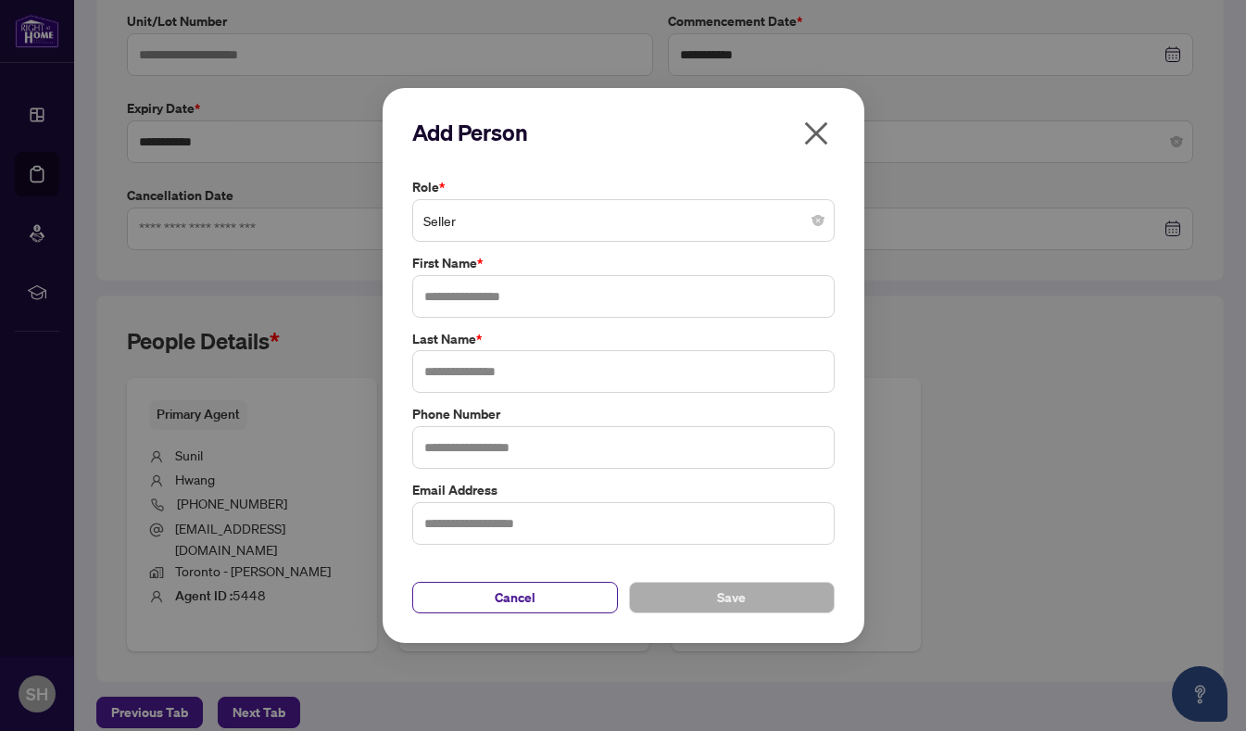
click at [556, 303] on input "text" at bounding box center [623, 296] width 422 height 43
click at [556, 302] on input "text" at bounding box center [623, 296] width 422 height 43
click at [579, 290] on input "text" at bounding box center [623, 296] width 422 height 43
click at [579, 289] on input "text" at bounding box center [623, 296] width 422 height 43
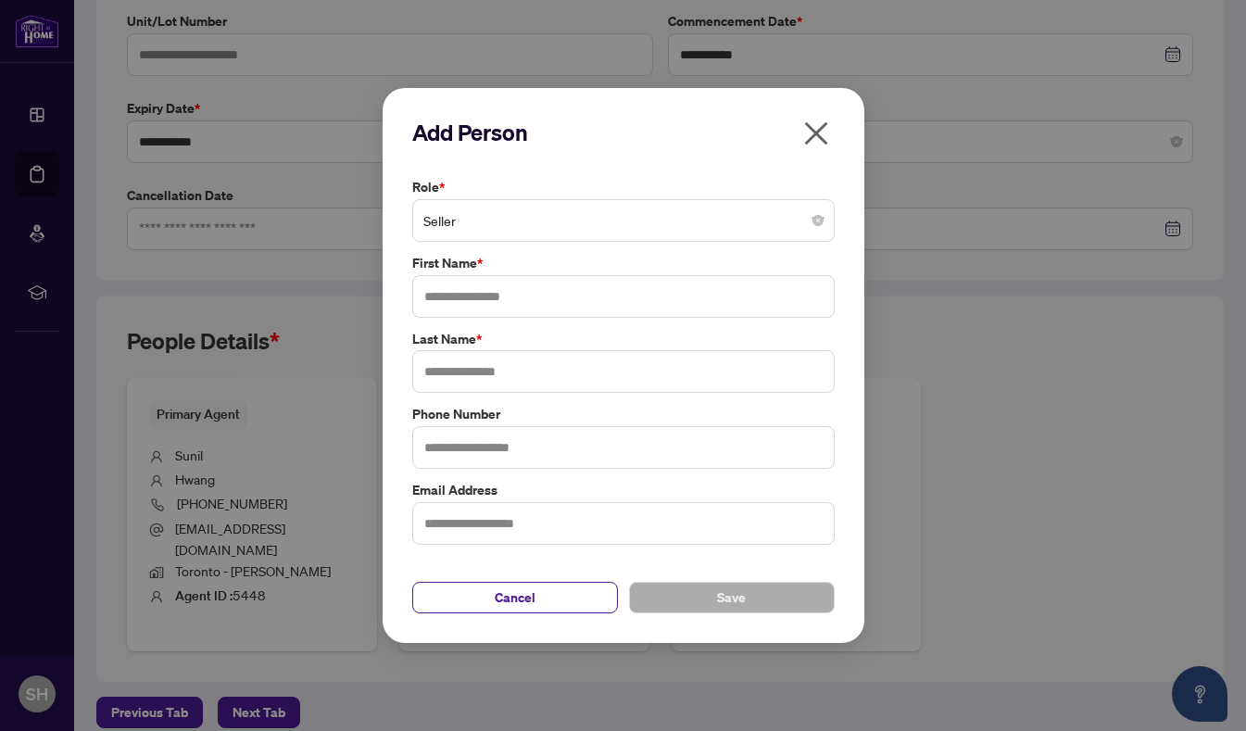
click at [545, 373] on input "text" at bounding box center [623, 371] width 422 height 43
click at [579, 509] on input "text" at bounding box center [623, 523] width 422 height 43
click at [823, 134] on icon "close" at bounding box center [816, 134] width 30 height 30
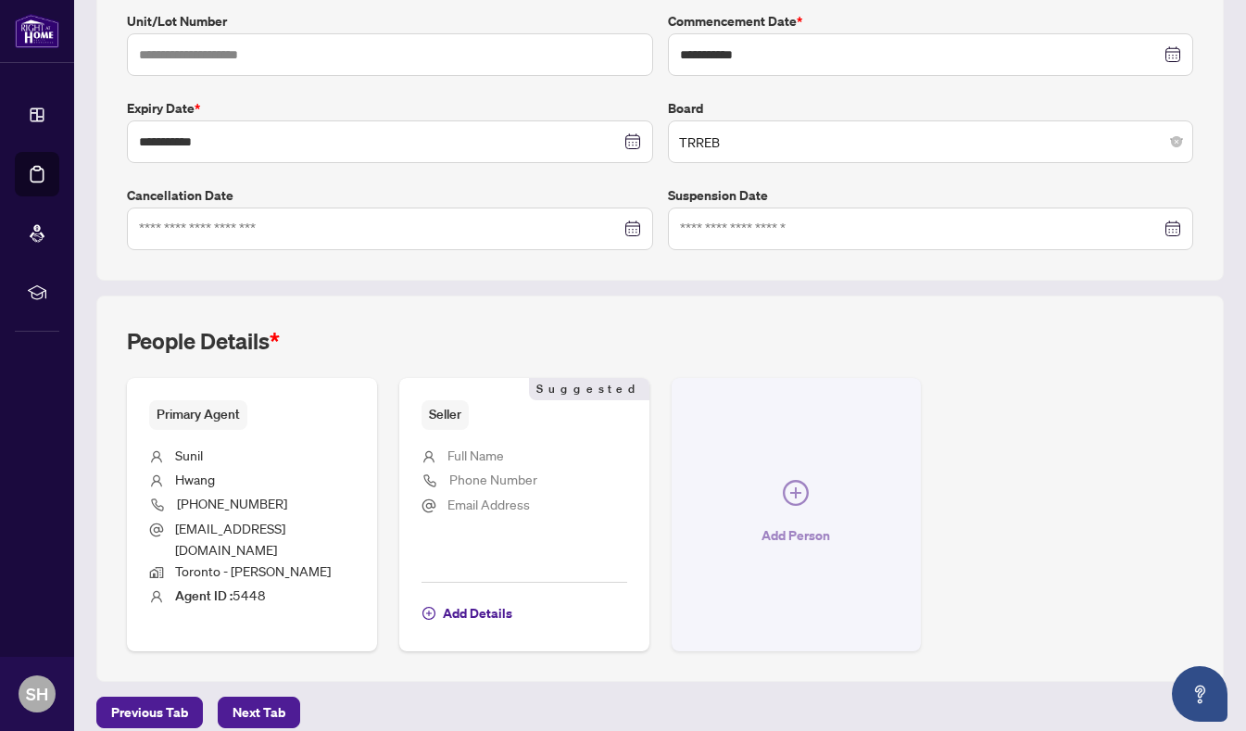
click at [790, 487] on icon "plus-circle" at bounding box center [795, 492] width 11 height 11
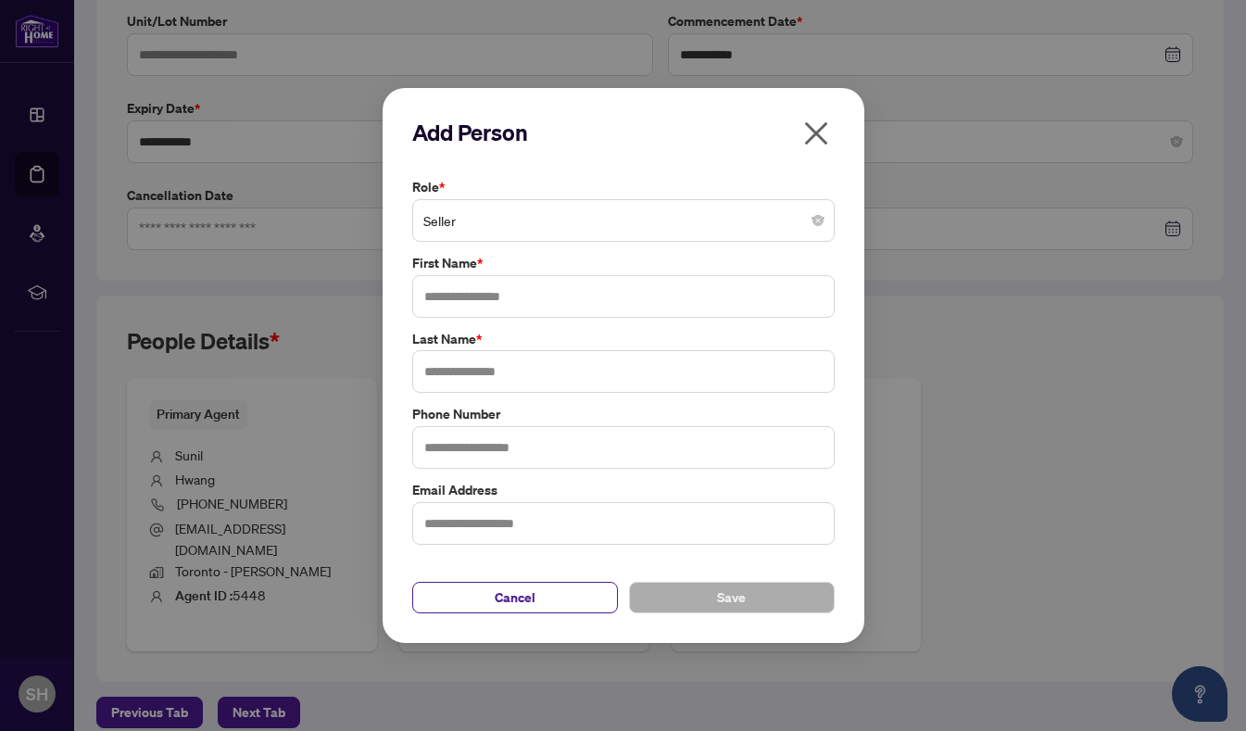
click at [521, 293] on input "text" at bounding box center [623, 296] width 422 height 43
click at [510, 595] on span "Cancel" at bounding box center [515, 598] width 41 height 30
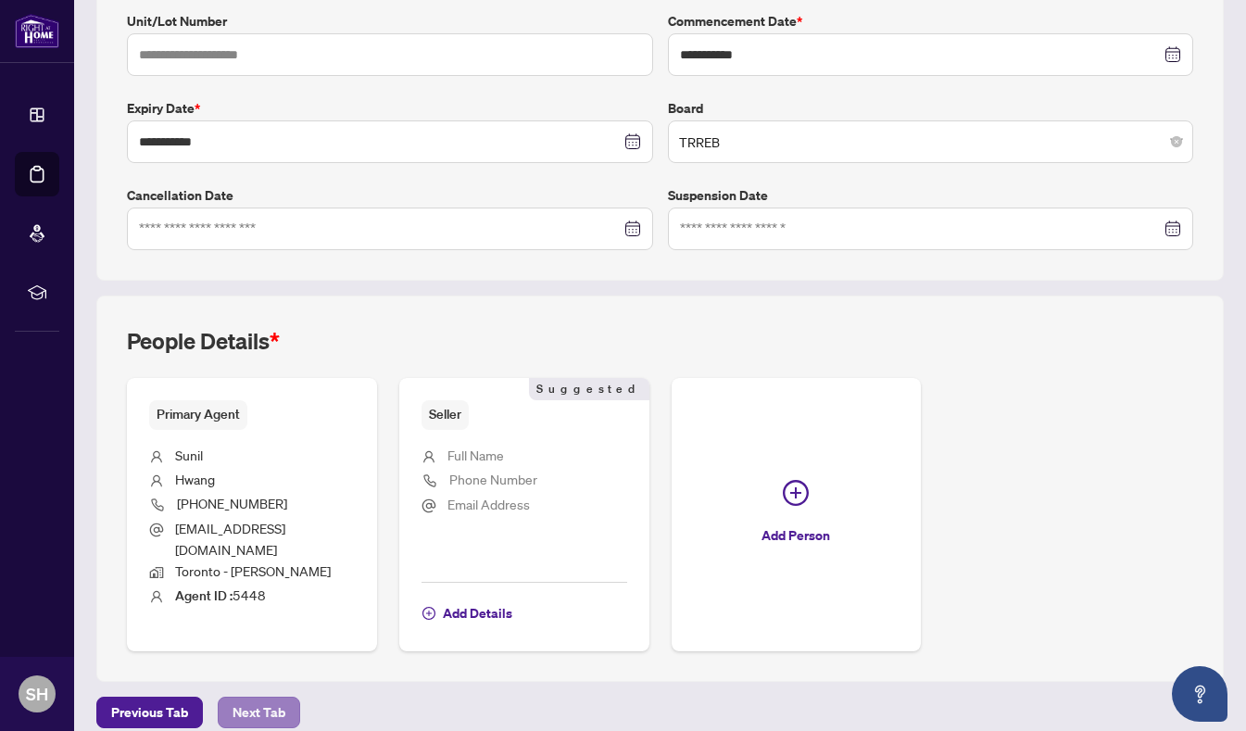
click at [256, 698] on span "Next Tab" at bounding box center [259, 713] width 53 height 30
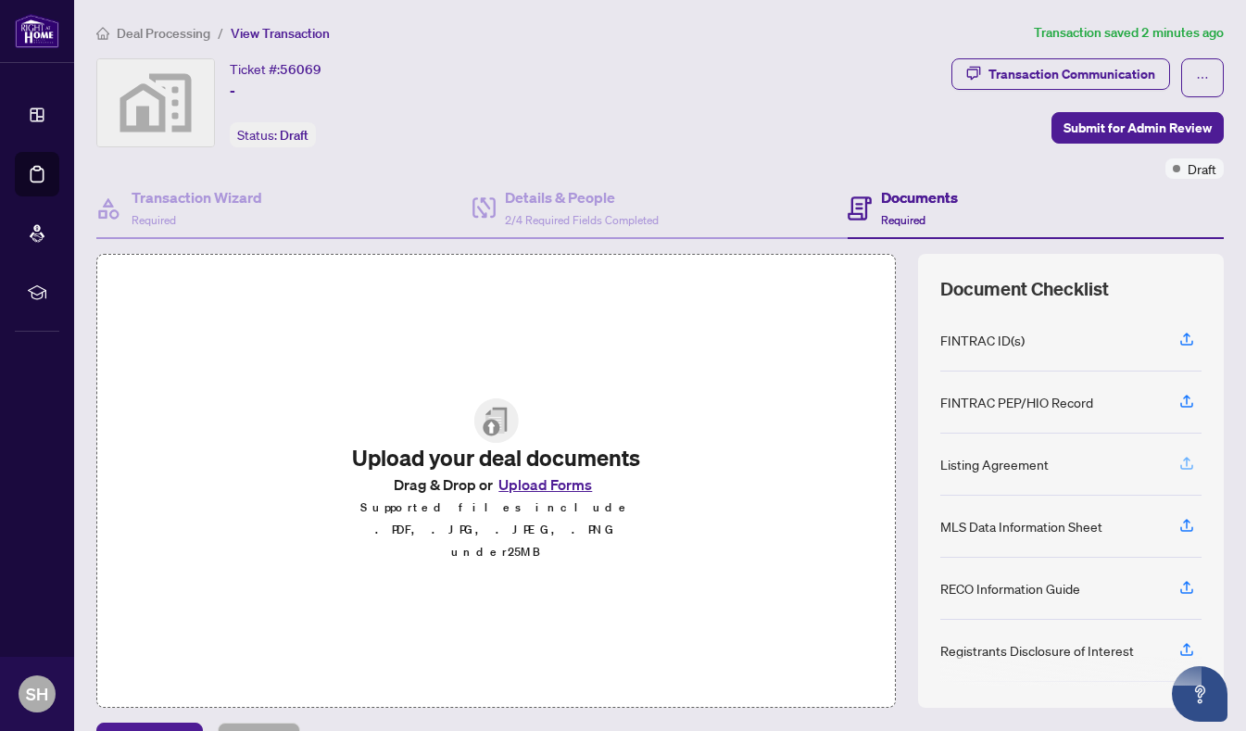
click at [1178, 455] on icon "button" at bounding box center [1186, 463] width 17 height 17
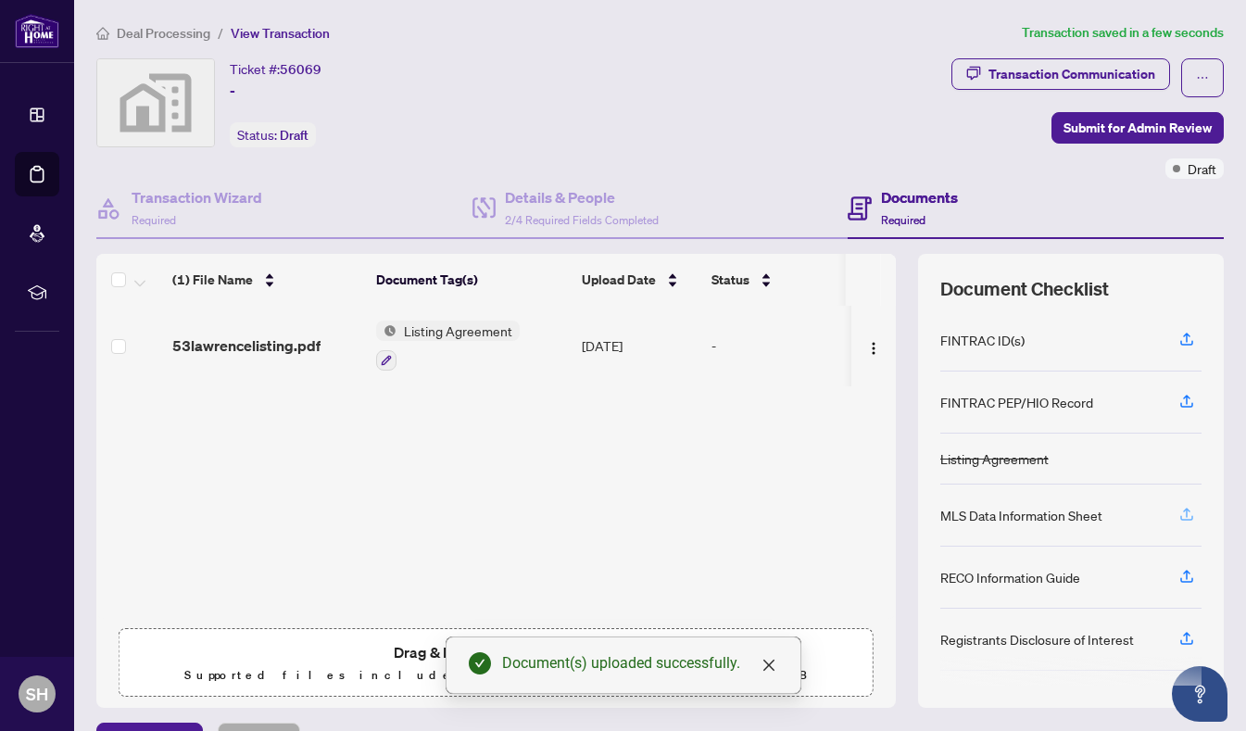
click at [1178, 509] on icon "button" at bounding box center [1186, 514] width 17 height 17
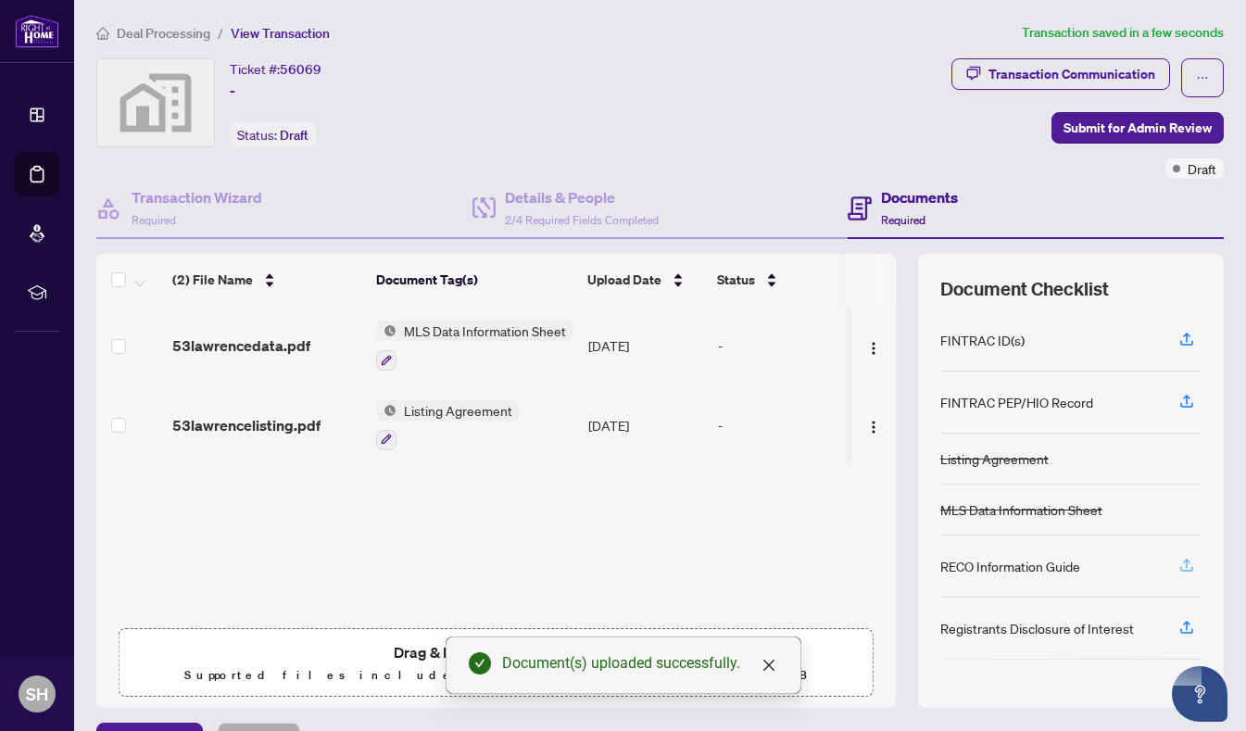
click at [1178, 557] on icon "button" at bounding box center [1186, 565] width 17 height 17
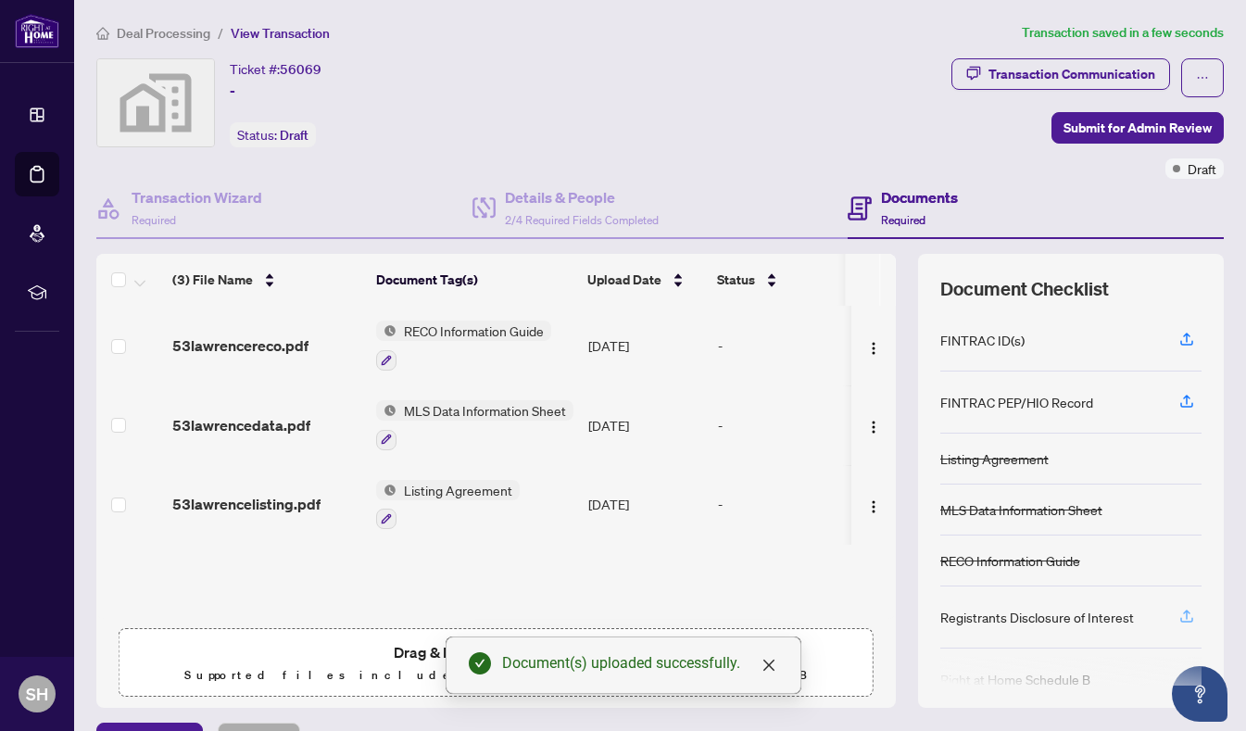
click at [1178, 608] on icon "button" at bounding box center [1186, 616] width 17 height 17
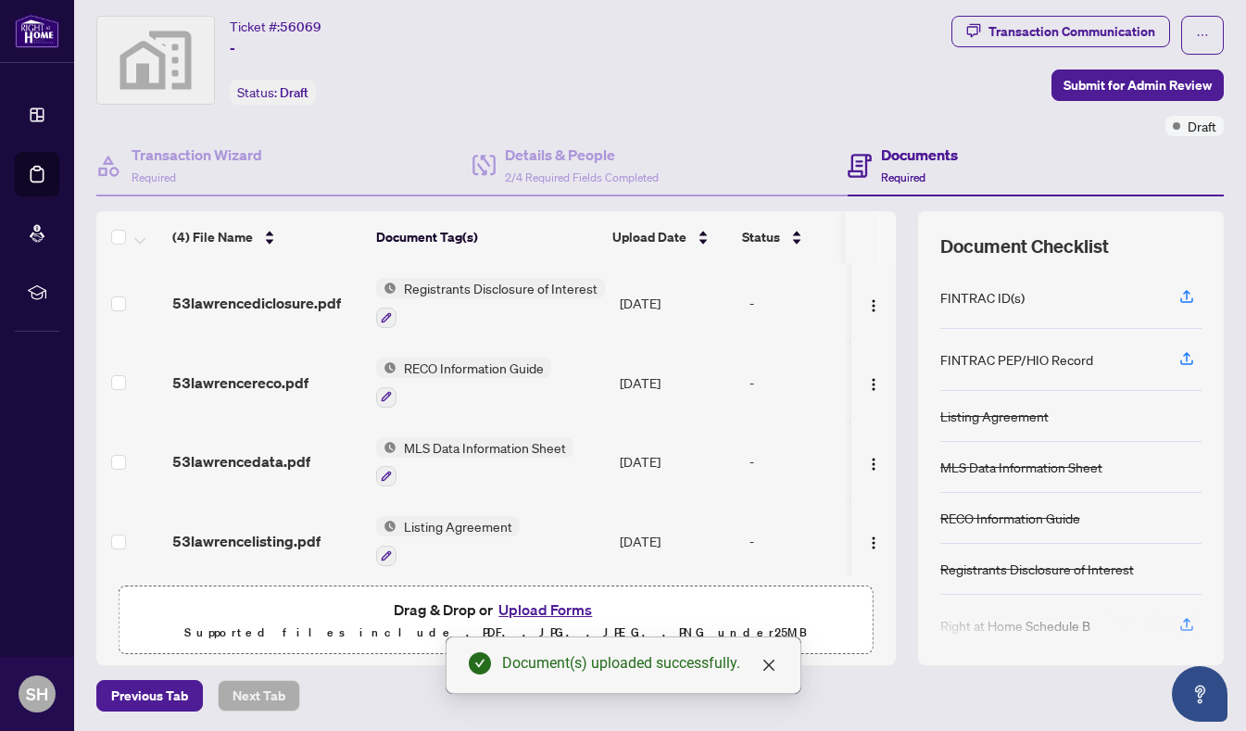
scroll to position [44, 0]
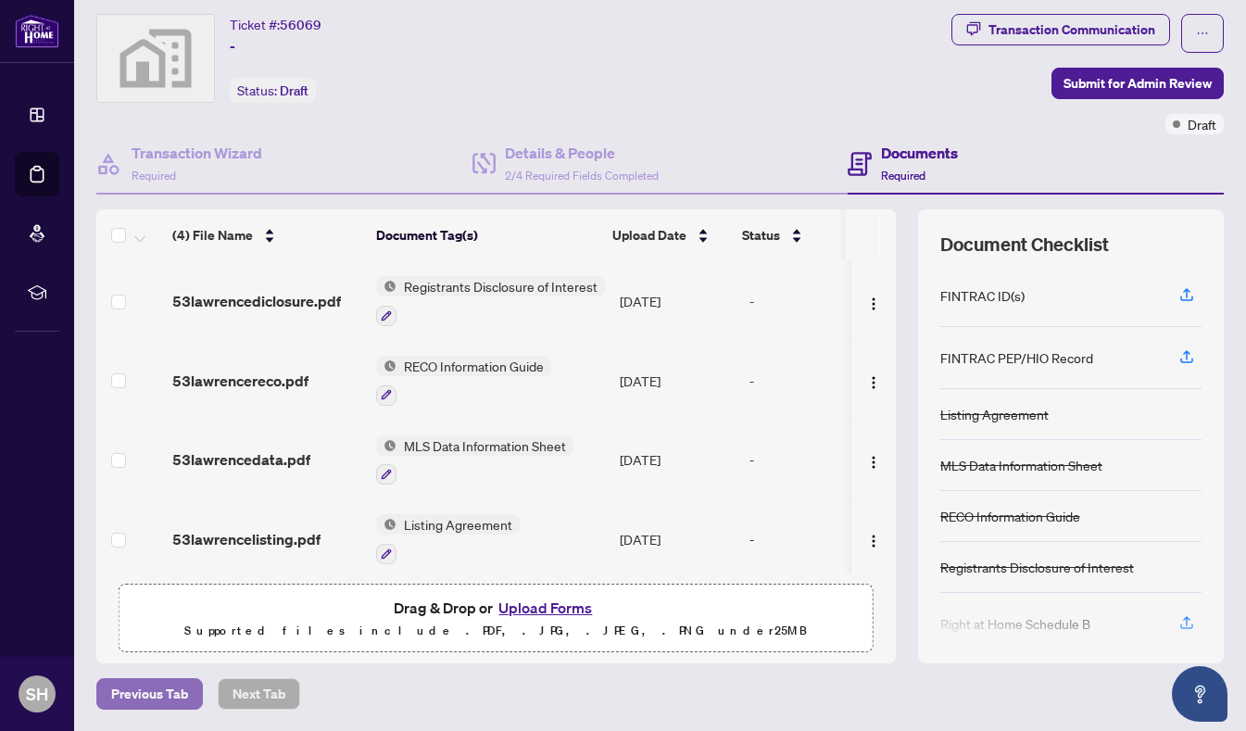
click at [157, 691] on span "Previous Tab" at bounding box center [149, 694] width 77 height 30
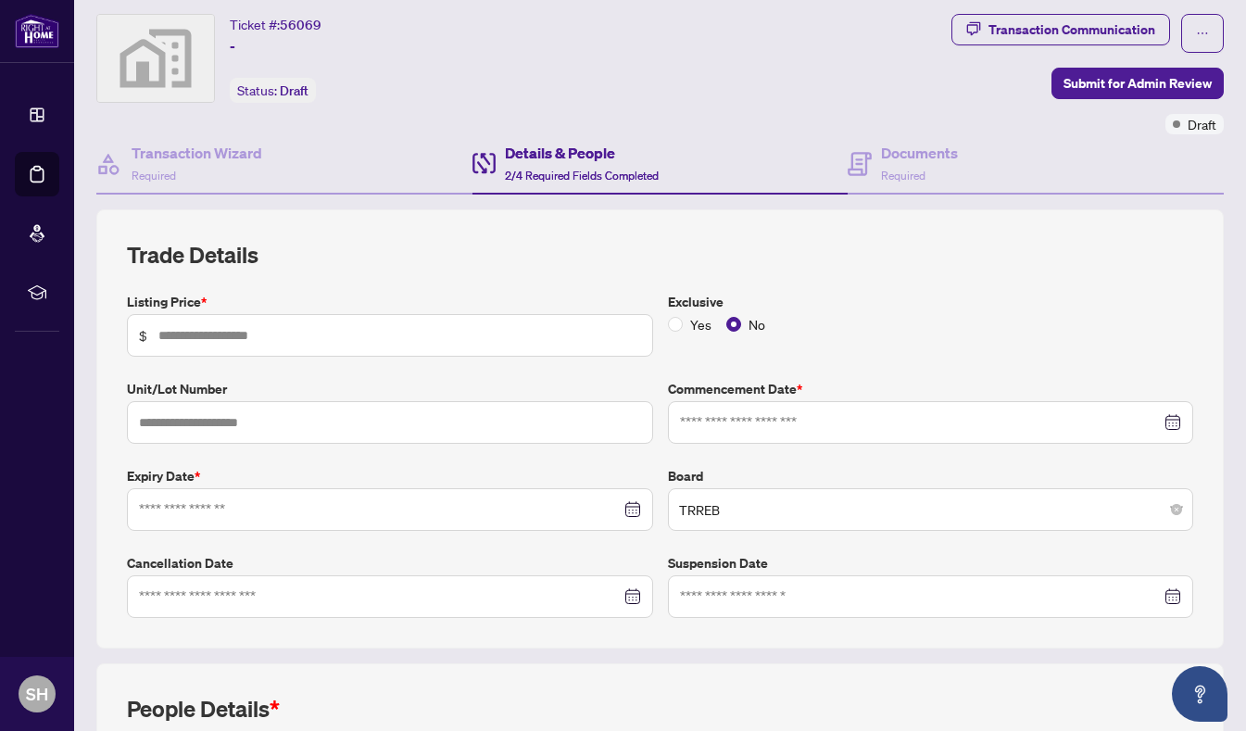
type input "**********"
click at [286, 325] on input "text" at bounding box center [399, 335] width 483 height 20
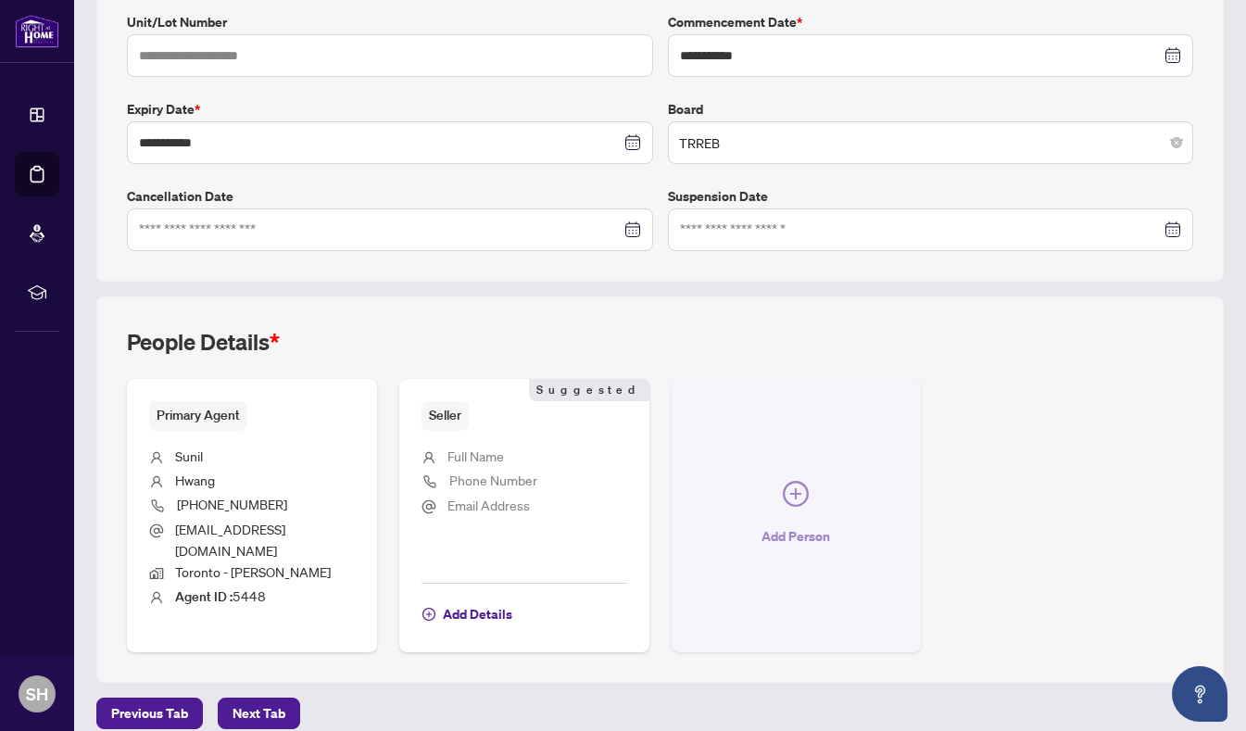
scroll to position [412, 0]
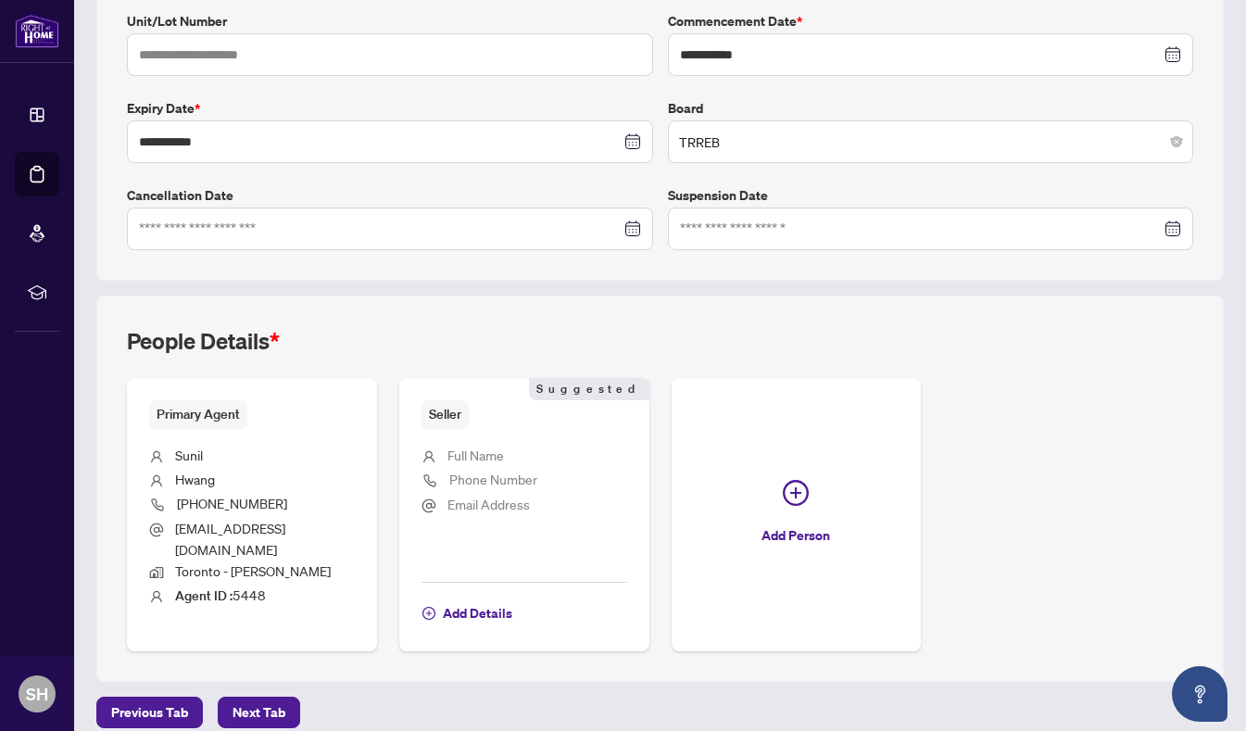
type input "*********"
click at [482, 452] on span "Full Name" at bounding box center [475, 454] width 57 height 17
click at [515, 452] on li "Full Name" at bounding box center [524, 457] width 206 height 24
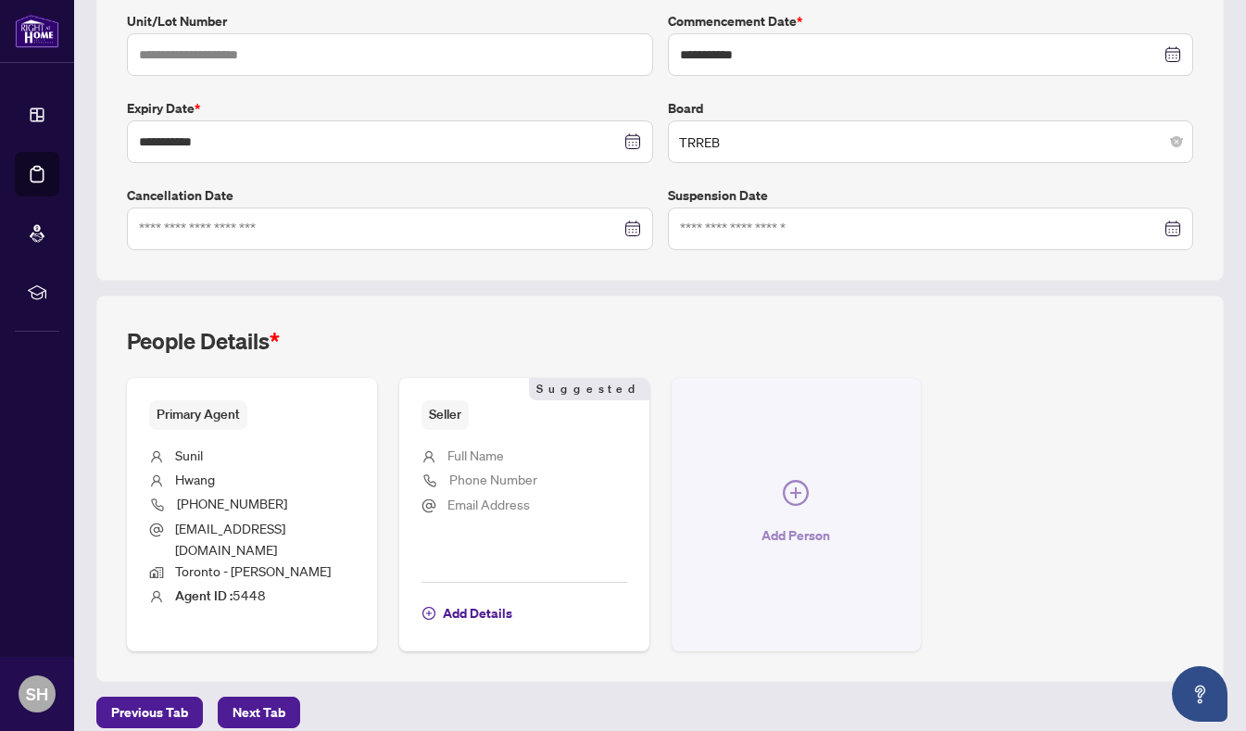
click at [790, 487] on icon "plus-circle" at bounding box center [795, 492] width 11 height 11
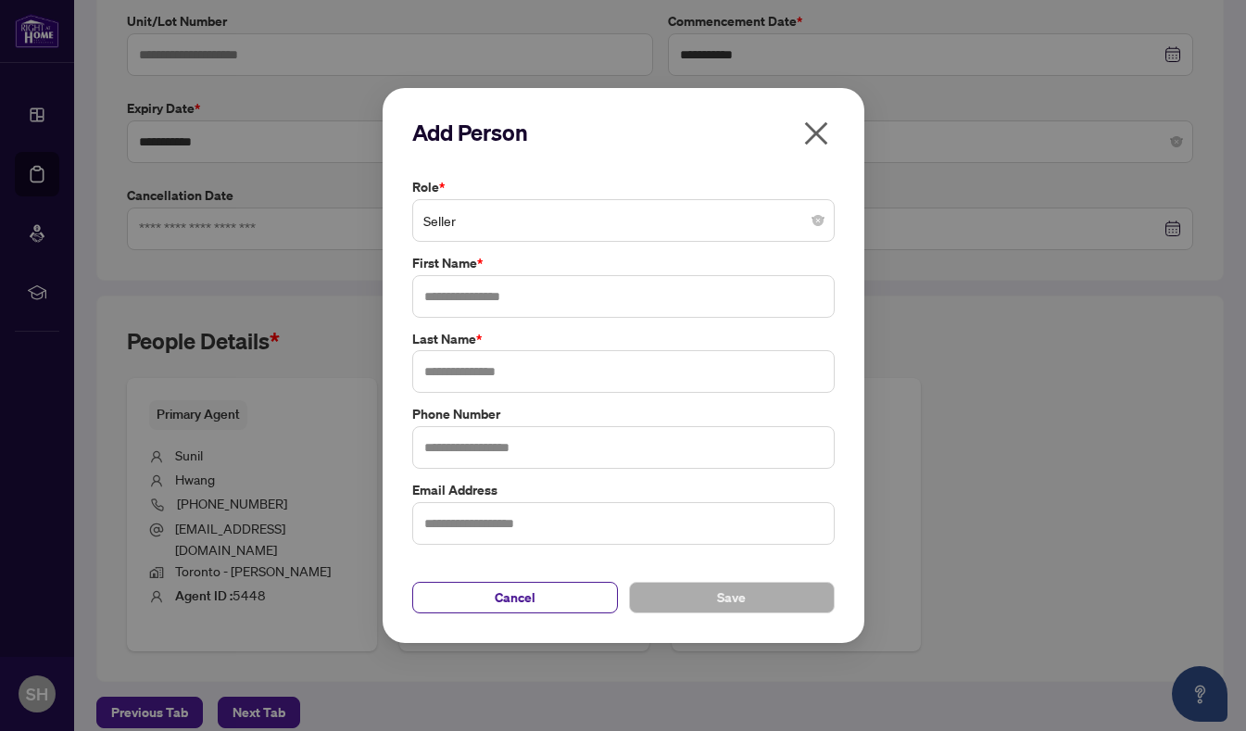
click at [550, 207] on span "Seller" at bounding box center [623, 220] width 400 height 35
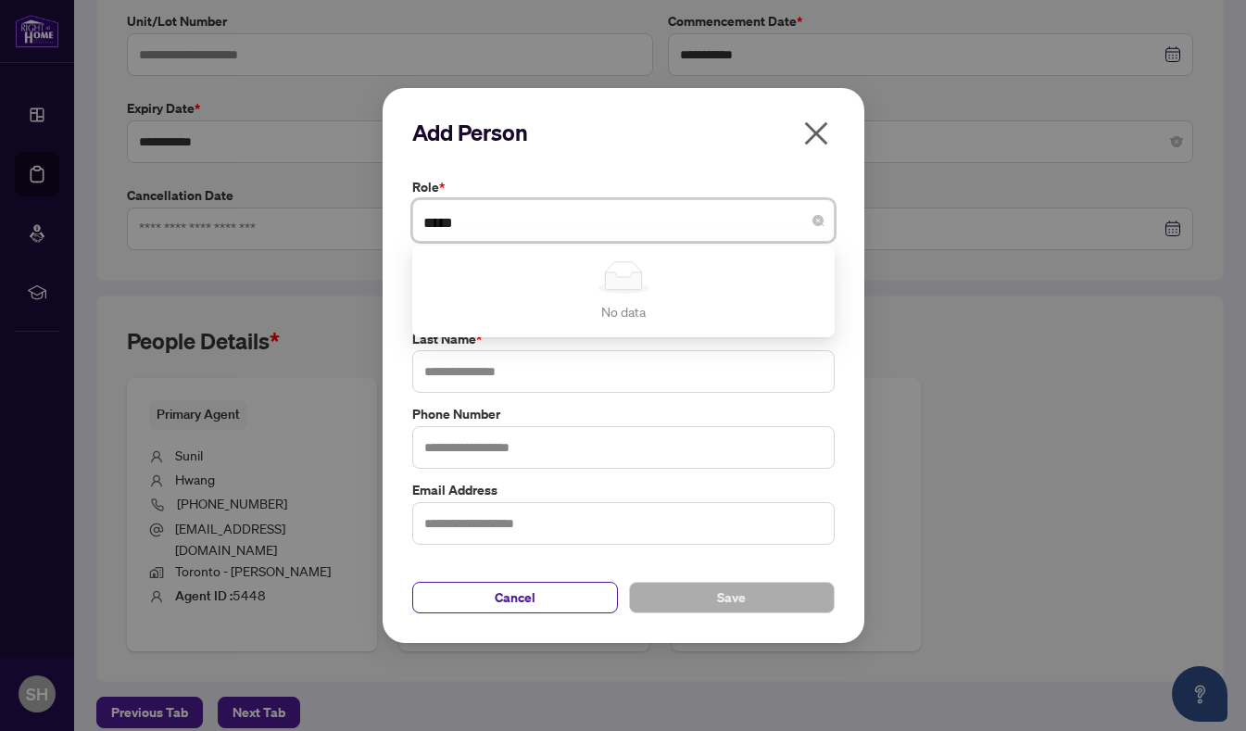
type input "*****"
click at [566, 371] on input "text" at bounding box center [623, 371] width 422 height 43
type input "*****"
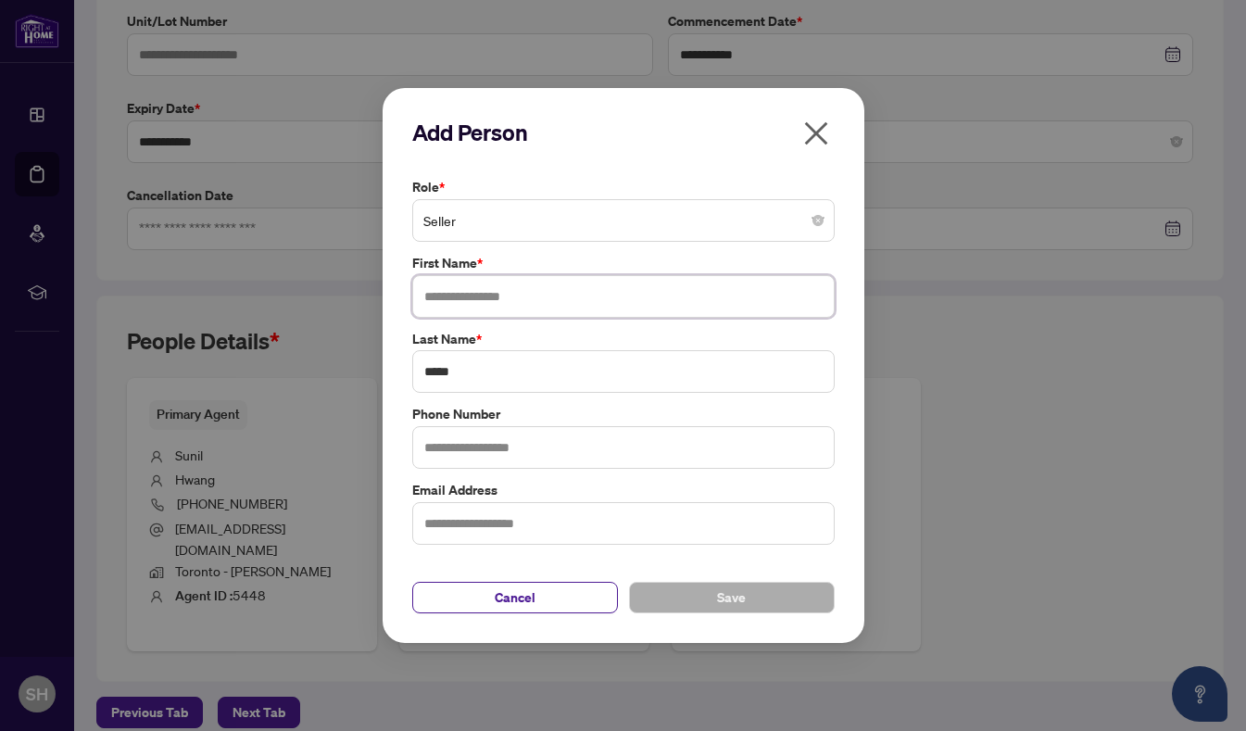
click at [560, 289] on input "text" at bounding box center [623, 296] width 422 height 43
type input "*****"
click at [573, 448] on input "text" at bounding box center [623, 447] width 422 height 43
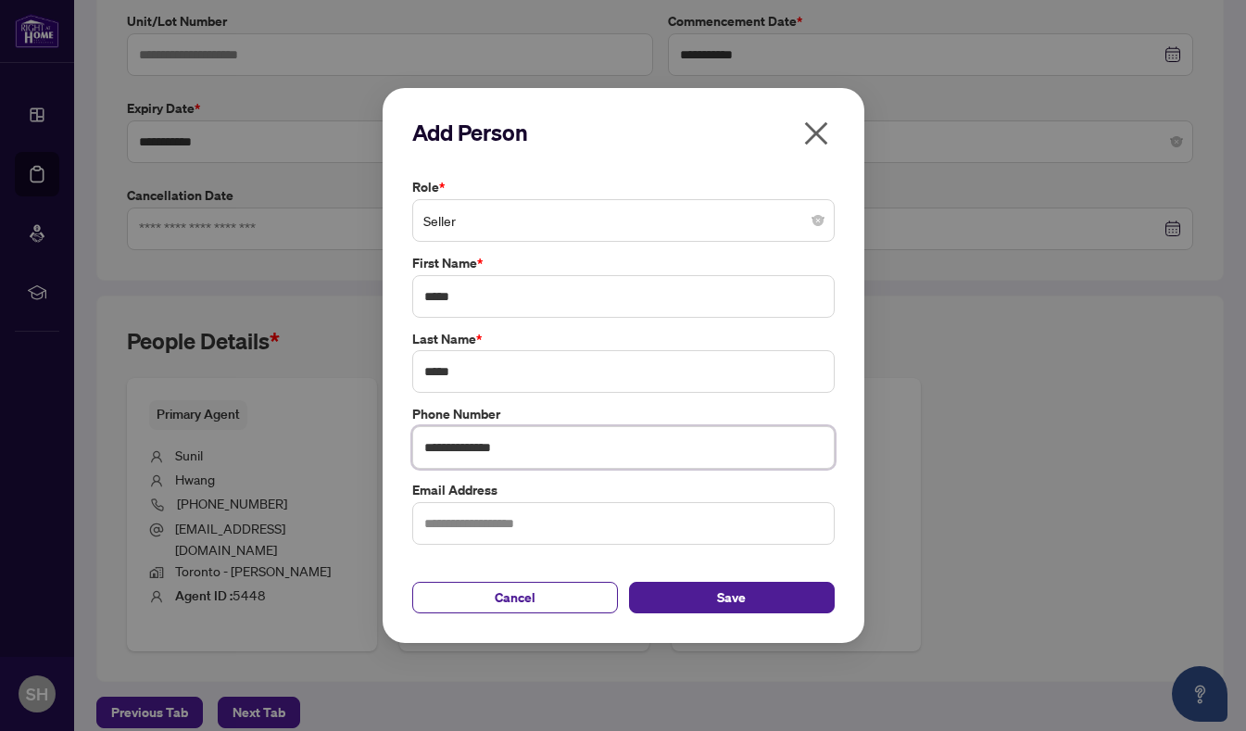
type input "**********"
click at [583, 516] on input "text" at bounding box center [623, 523] width 422 height 43
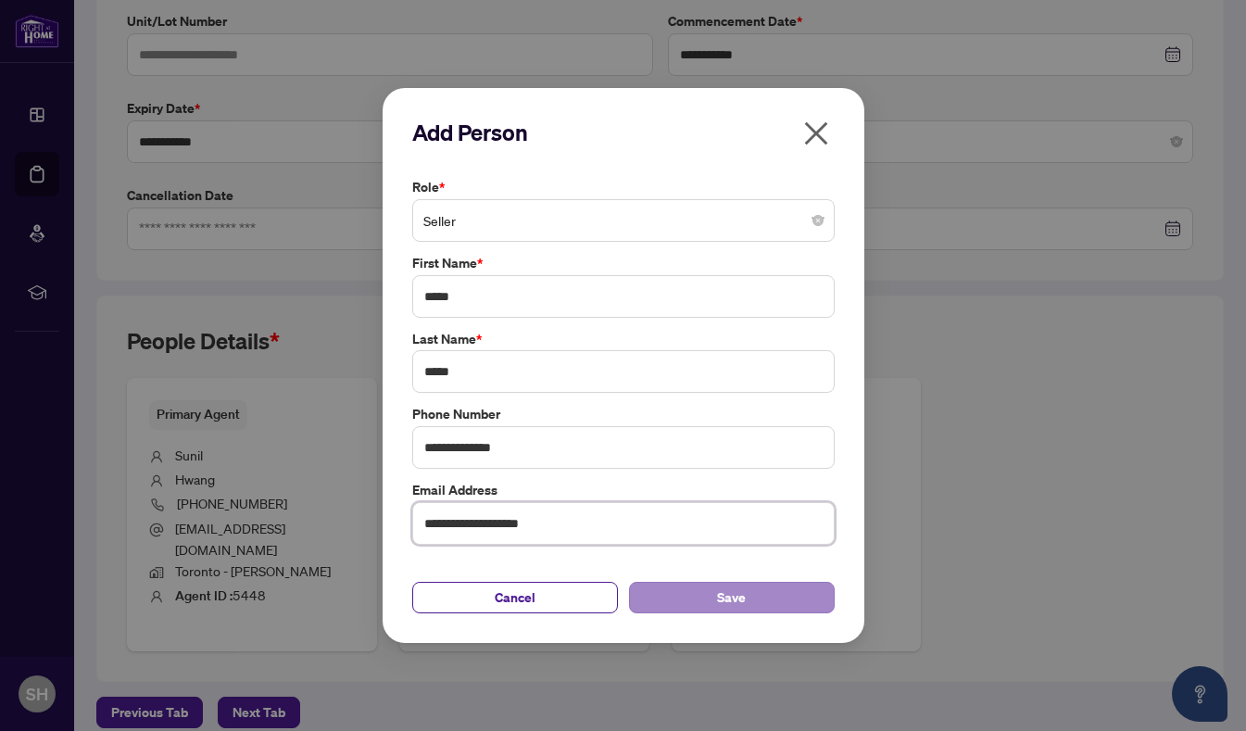
type input "**********"
click at [742, 595] on span "Save" at bounding box center [731, 598] width 29 height 30
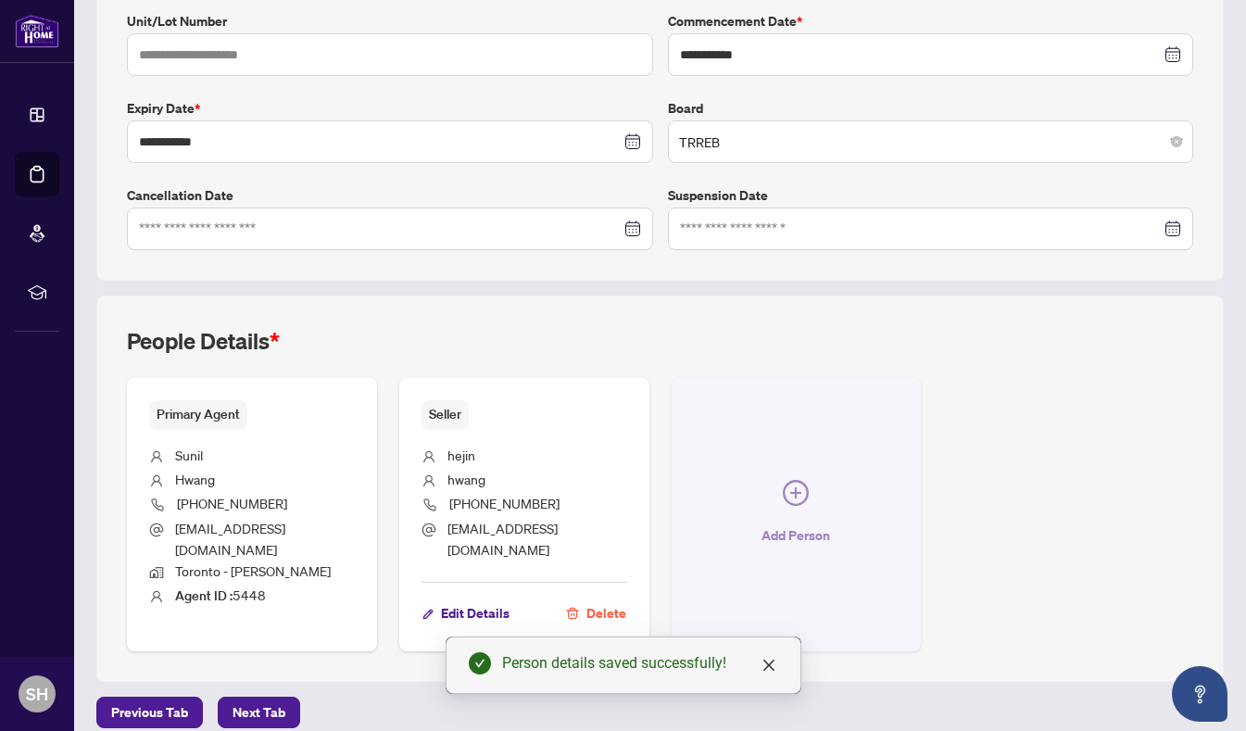
click at [789, 485] on icon "plus-circle" at bounding box center [796, 493] width 26 height 26
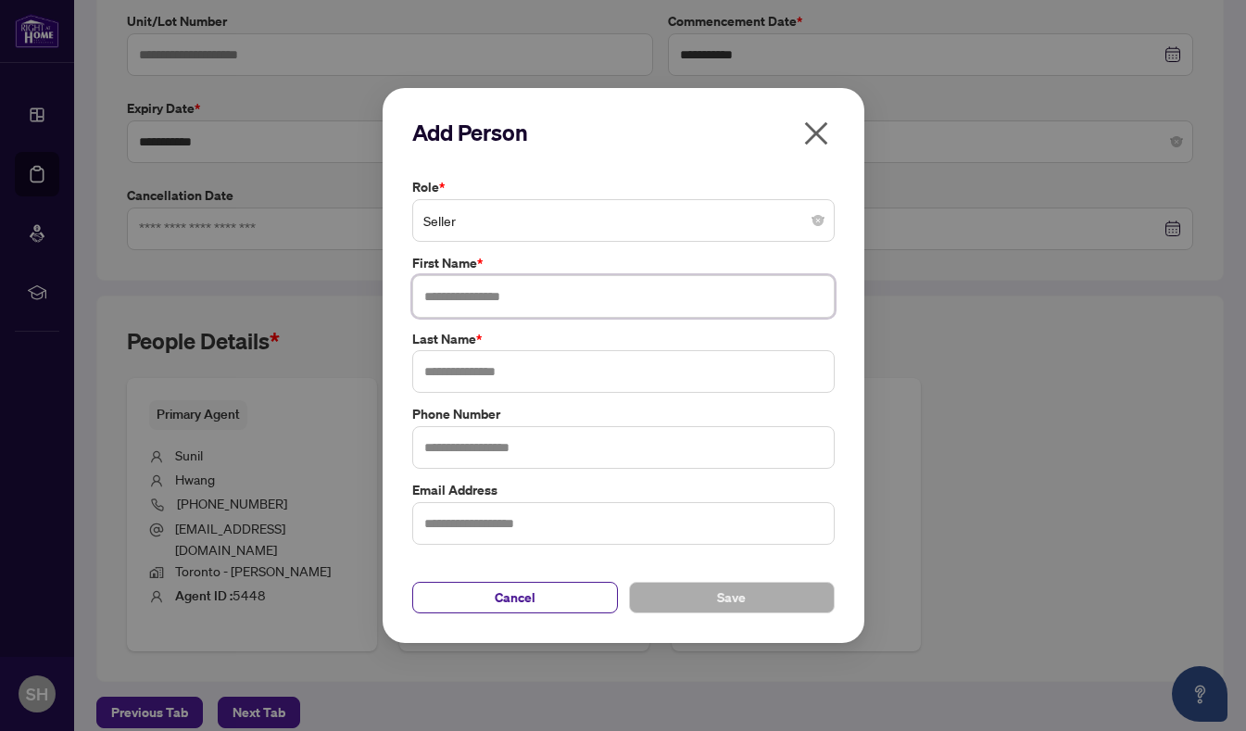
click at [595, 296] on input "text" at bounding box center [623, 296] width 422 height 43
type input "*****"
click at [559, 369] on input "text" at bounding box center [623, 371] width 422 height 43
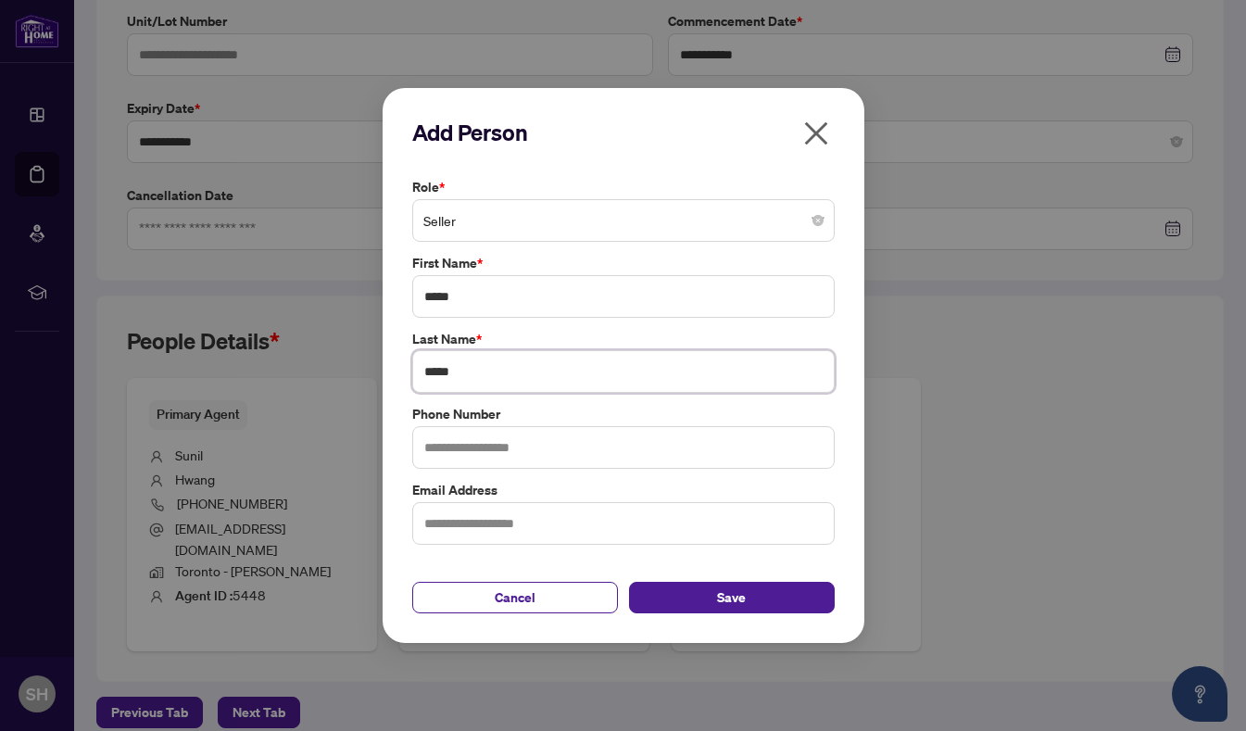
type input "*****"
click at [575, 441] on input "text" at bounding box center [623, 447] width 422 height 43
type input "**********"
click at [560, 516] on input "text" at bounding box center [623, 523] width 422 height 43
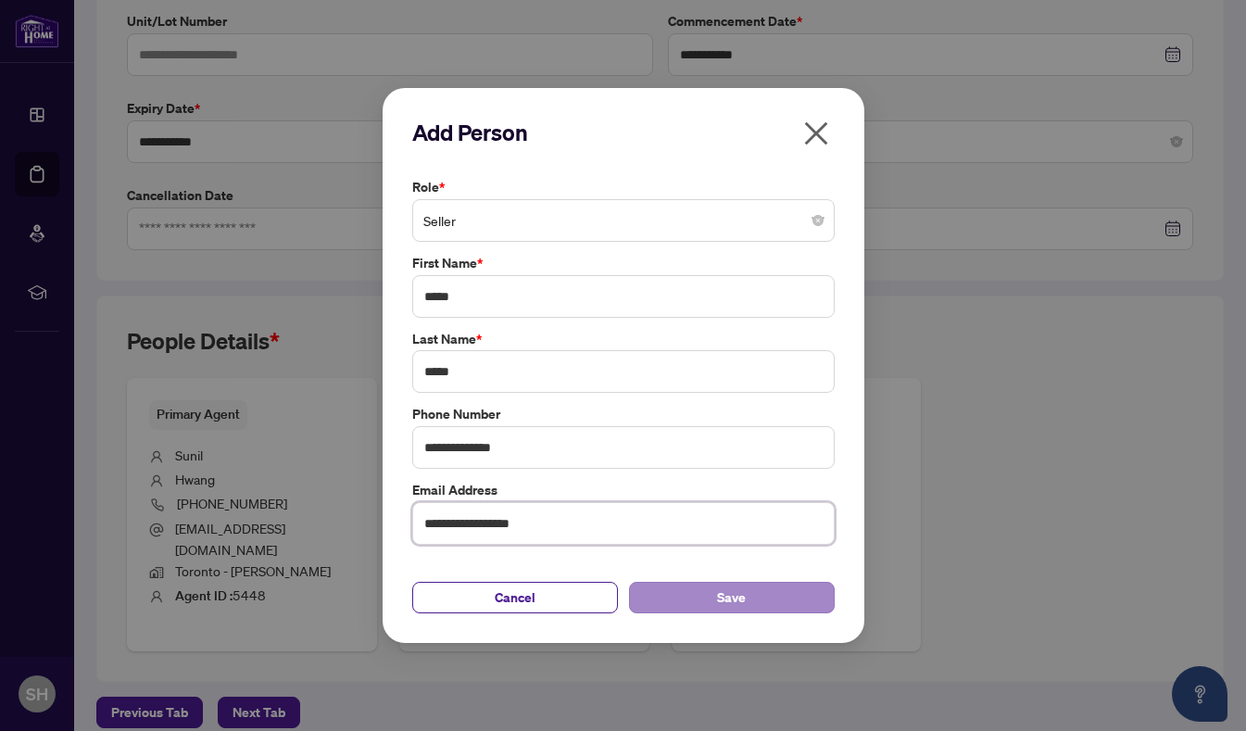
type input "**********"
click at [704, 589] on button "Save" at bounding box center [732, 597] width 206 height 31
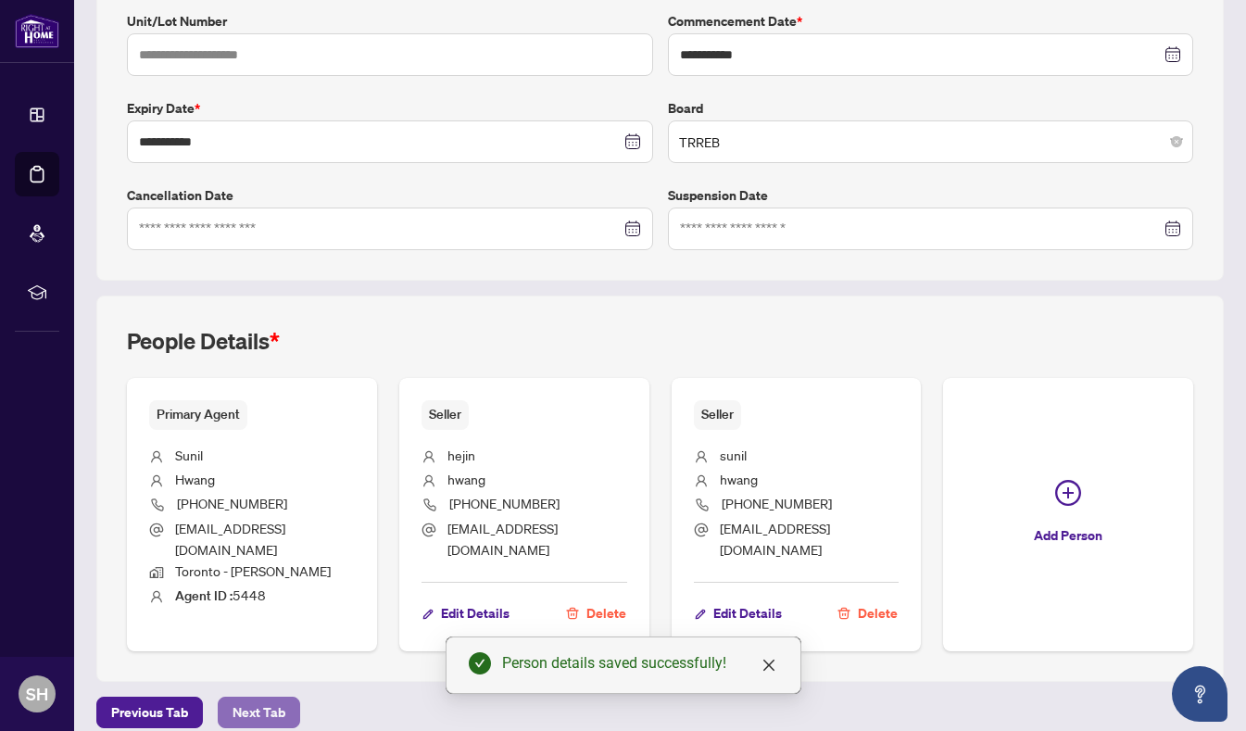
click at [250, 698] on span "Next Tab" at bounding box center [259, 713] width 53 height 30
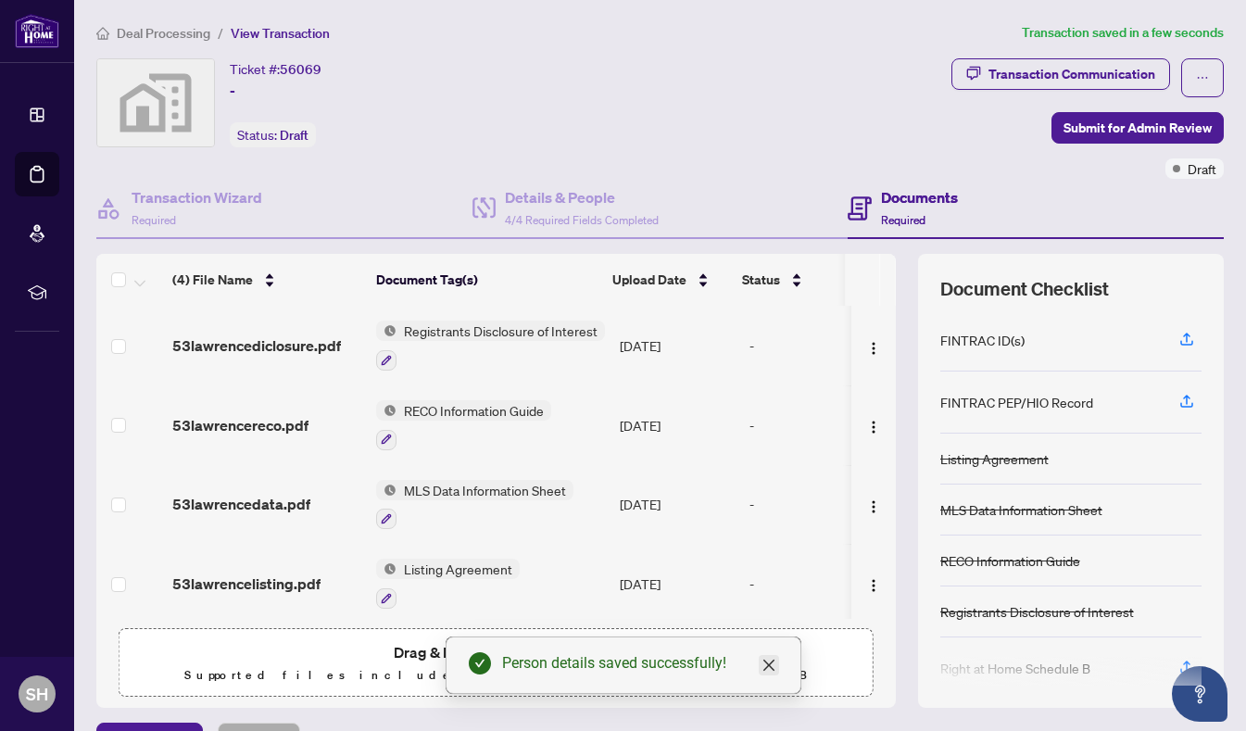
click at [772, 664] on icon "close" at bounding box center [768, 665] width 15 height 15
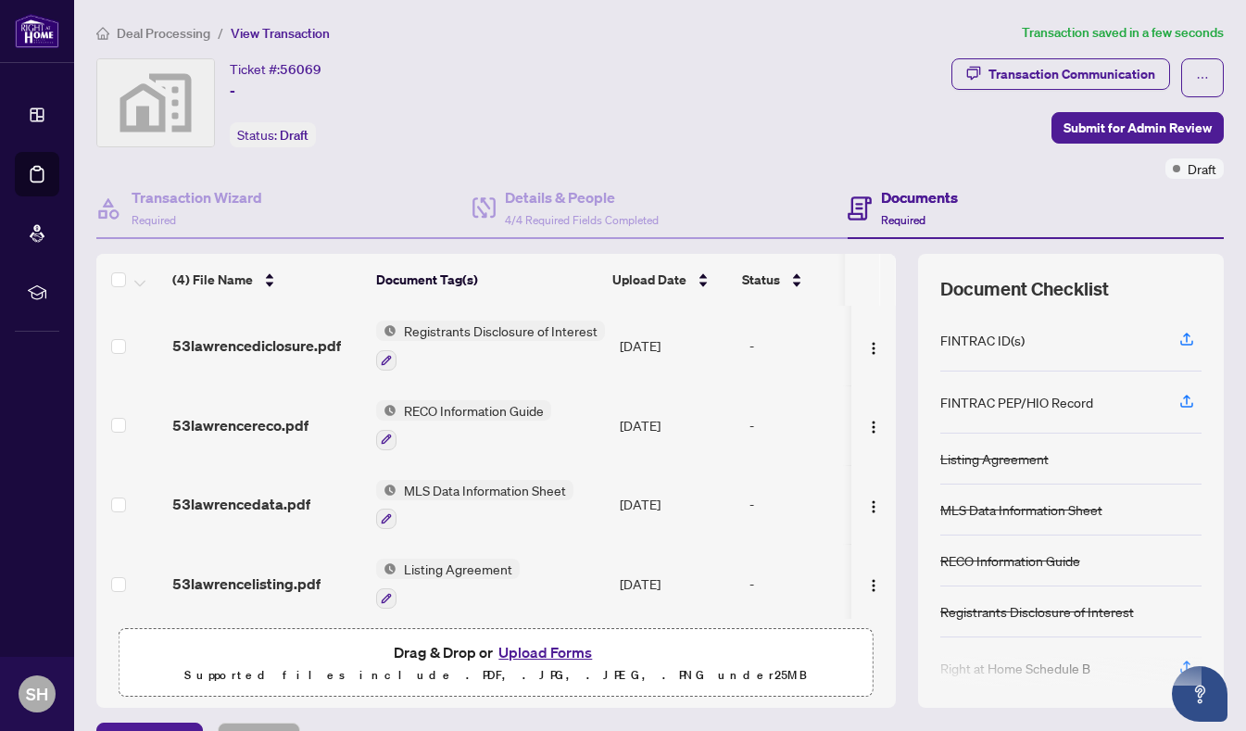
scroll to position [44, 0]
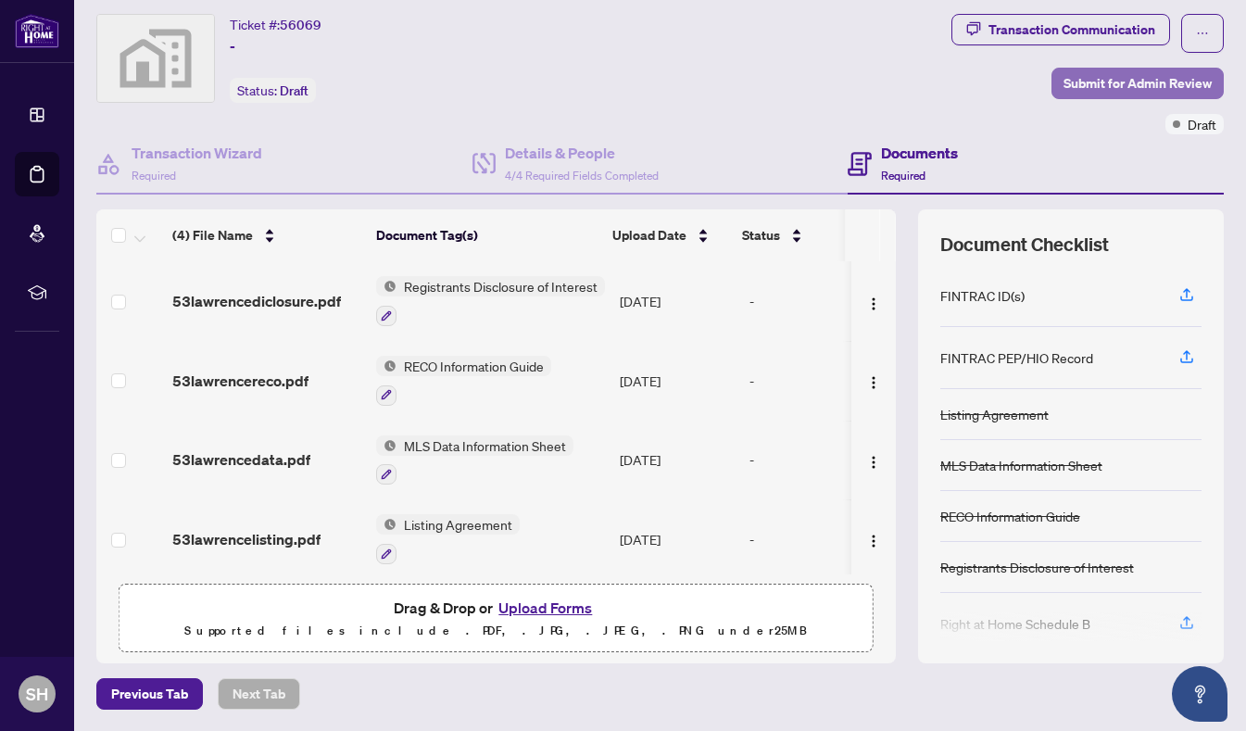
click at [1128, 79] on span "Submit for Admin Review" at bounding box center [1137, 84] width 148 height 30
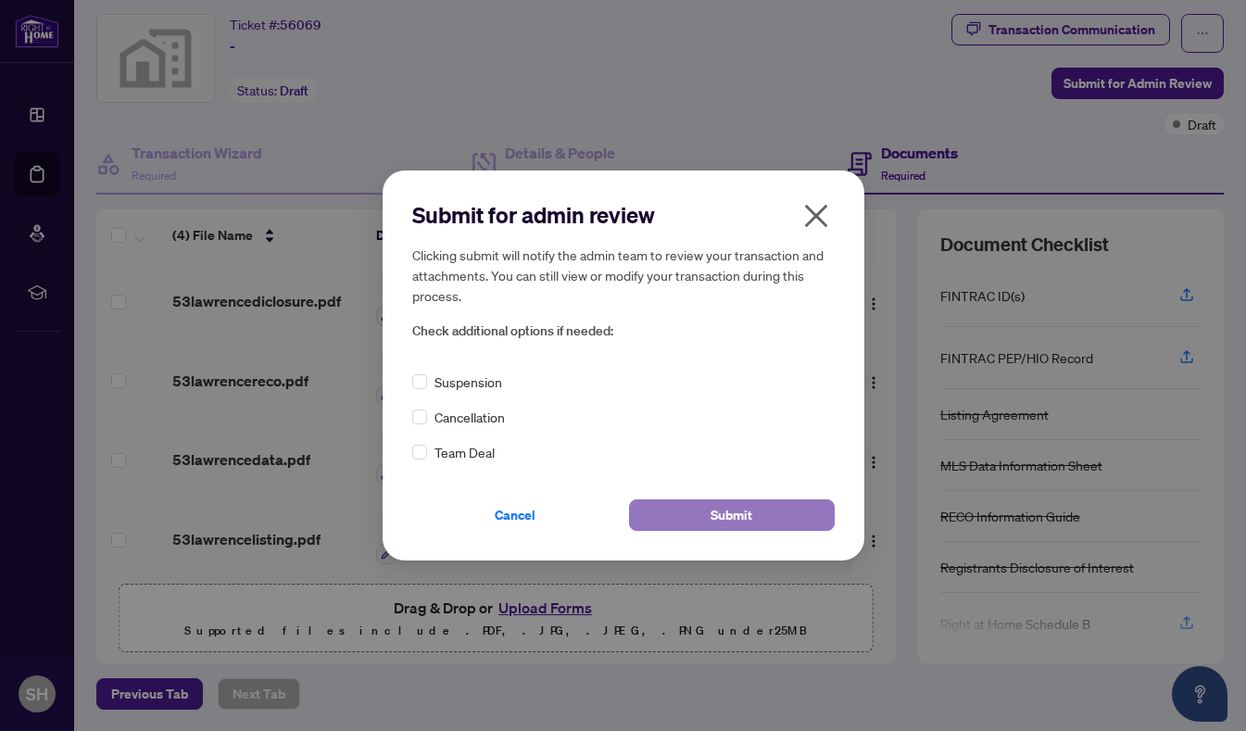
click at [739, 500] on span "Submit" at bounding box center [732, 515] width 42 height 30
